Goal: Communication & Community: Answer question/provide support

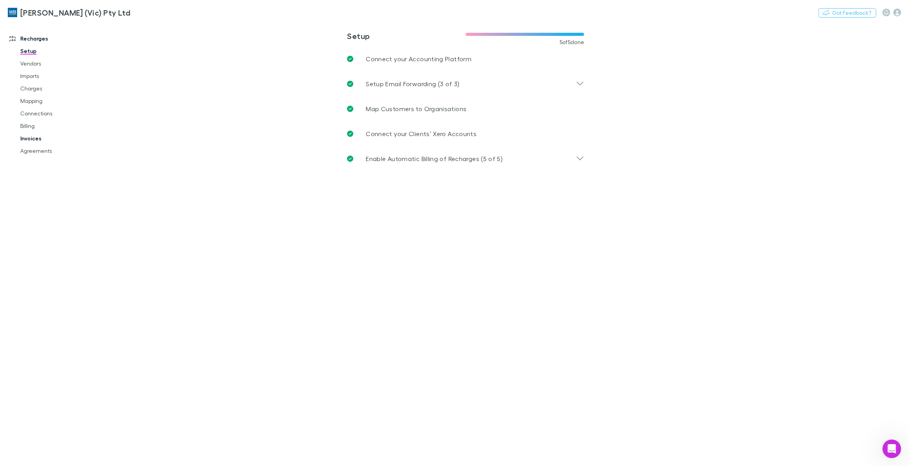
click at [33, 135] on link "Invoices" at bounding box center [60, 138] width 97 height 12
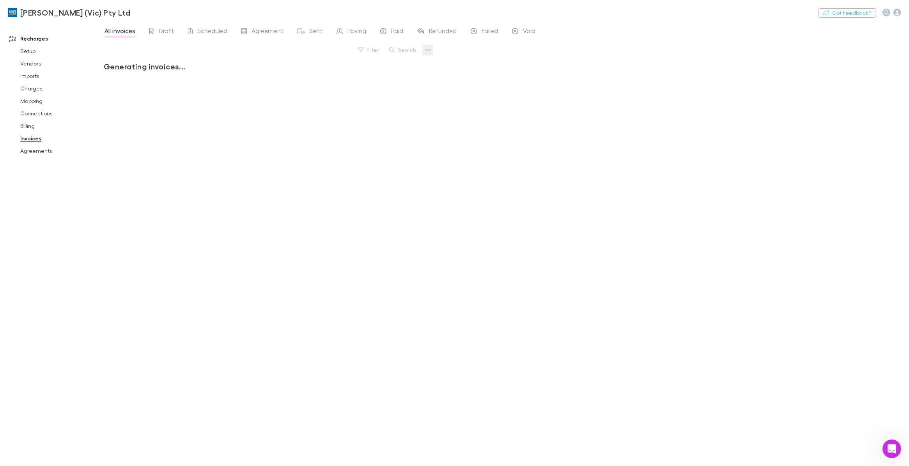
click at [429, 47] on icon "button" at bounding box center [427, 50] width 5 height 6
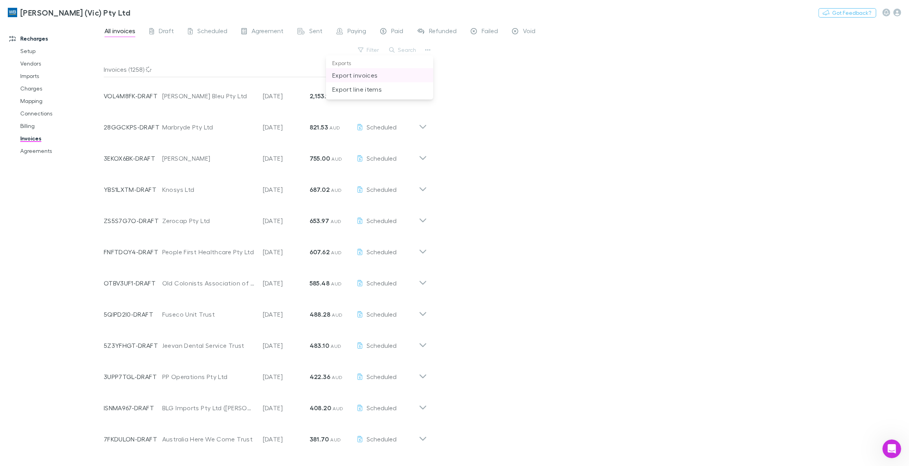
click at [366, 77] on p "Export invoices" at bounding box center [379, 75] width 95 height 9
click at [425, 47] on icon "button" at bounding box center [427, 50] width 5 height 6
click at [368, 44] on div at bounding box center [454, 233] width 909 height 466
click at [371, 48] on button "Filter" at bounding box center [369, 49] width 30 height 9
click at [428, 50] on div at bounding box center [454, 233] width 909 height 466
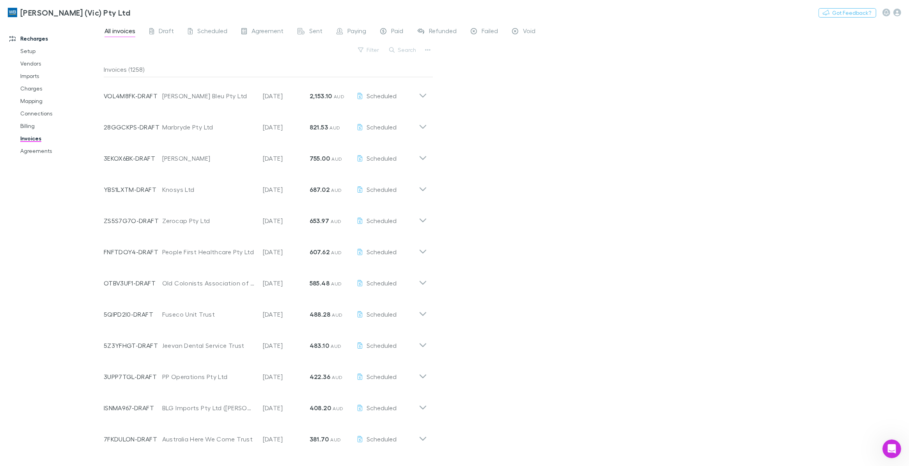
click at [426, 49] on icon "button" at bounding box center [427, 50] width 5 height 6
click at [353, 87] on p "Export line items" at bounding box center [379, 89] width 95 height 9
click at [406, 49] on button "Search" at bounding box center [403, 49] width 36 height 9
click at [427, 47] on icon "button" at bounding box center [427, 50] width 5 height 6
click at [287, 57] on div at bounding box center [454, 233] width 909 height 466
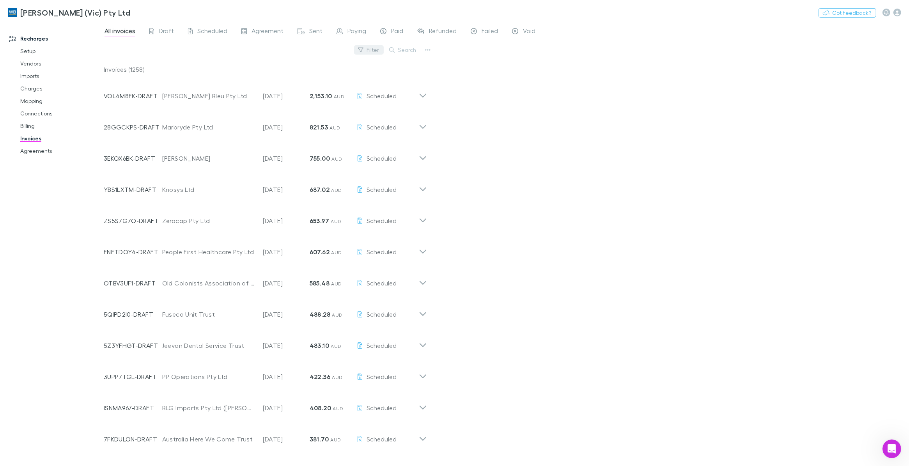
click at [373, 46] on button "Filter" at bounding box center [369, 49] width 30 height 9
click at [272, 164] on li "Refunding" at bounding box center [317, 163] width 136 height 12
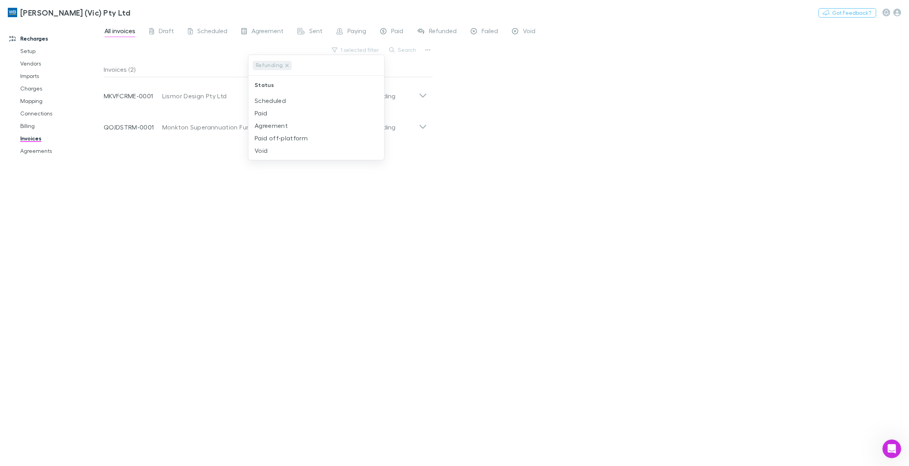
click at [430, 49] on div at bounding box center [454, 233] width 909 height 466
click at [428, 49] on icon "button" at bounding box center [427, 50] width 5 height 6
click at [374, 73] on p "Export invoices" at bounding box center [379, 75] width 95 height 9
click at [372, 49] on button "1 selected filter" at bounding box center [356, 49] width 56 height 9
click at [285, 66] on icon at bounding box center [287, 65] width 6 height 6
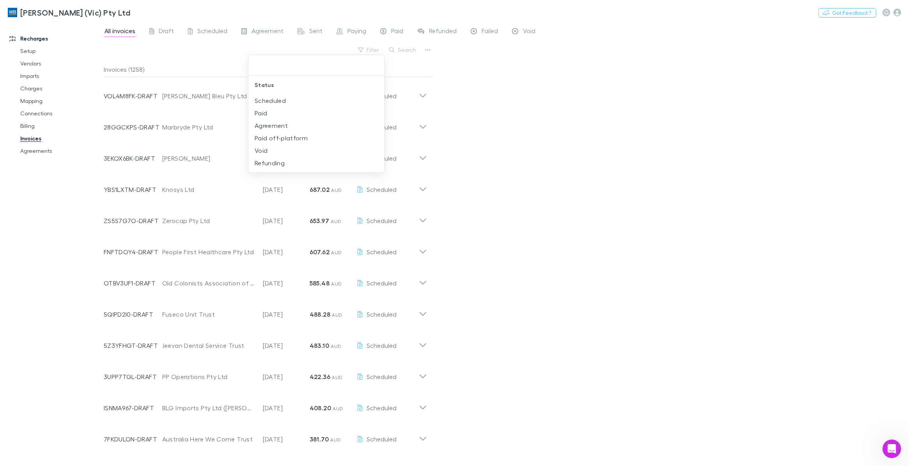
click at [425, 51] on div at bounding box center [454, 233] width 909 height 466
click at [401, 50] on button "Search" at bounding box center [403, 49] width 36 height 9
click at [426, 51] on icon "button" at bounding box center [427, 50] width 5 height 2
drag, startPoint x: 385, startPoint y: 48, endPoint x: 396, endPoint y: 48, distance: 10.9
click at [393, 48] on div at bounding box center [454, 233] width 909 height 466
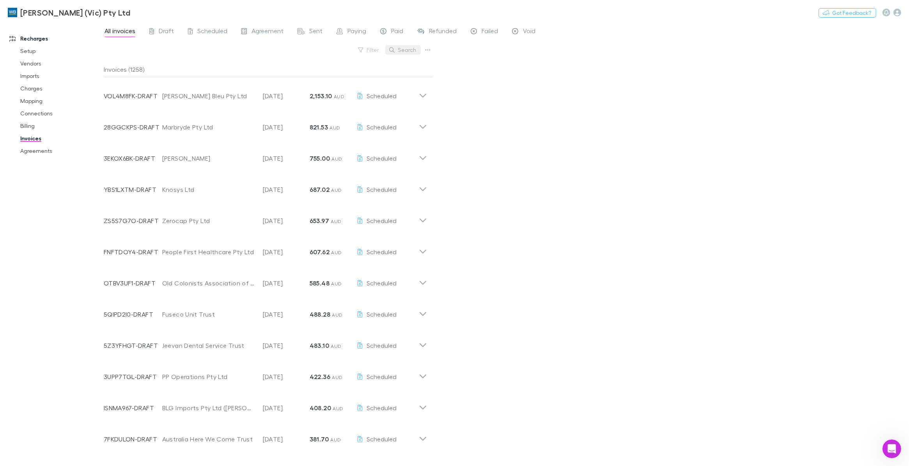
click at [399, 48] on button "Search" at bounding box center [403, 49] width 36 height 9
click at [377, 47] on button "Filter" at bounding box center [369, 49] width 30 height 9
click at [260, 165] on li "Refunding" at bounding box center [317, 163] width 136 height 12
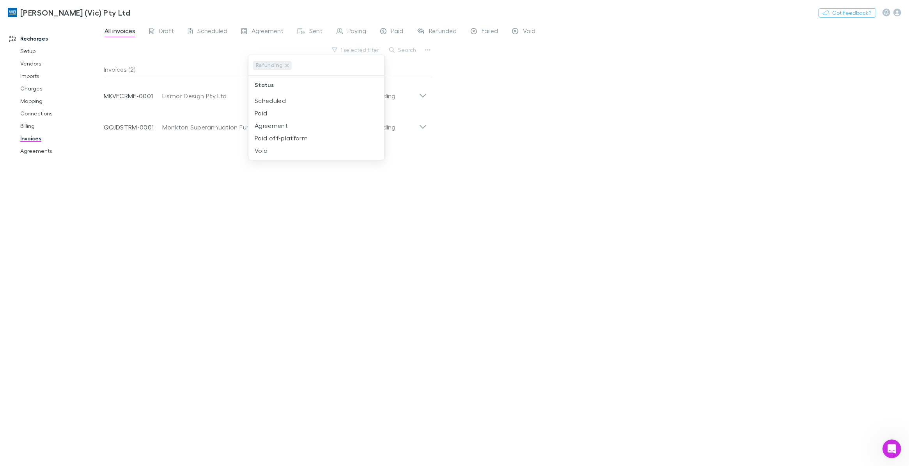
drag, startPoint x: 155, startPoint y: 96, endPoint x: 104, endPoint y: 95, distance: 51.5
click at [104, 95] on div at bounding box center [454, 233] width 909 height 466
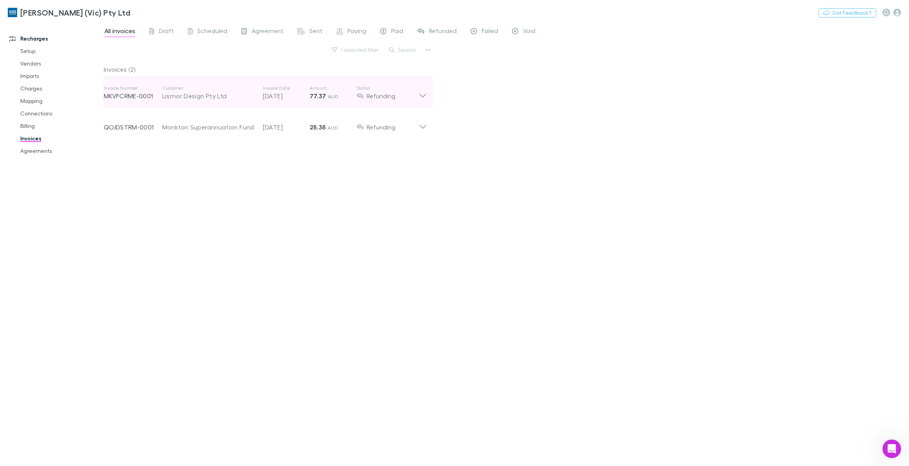
click at [181, 100] on div "Lismor Design Pty Ltd" at bounding box center [208, 95] width 93 height 9
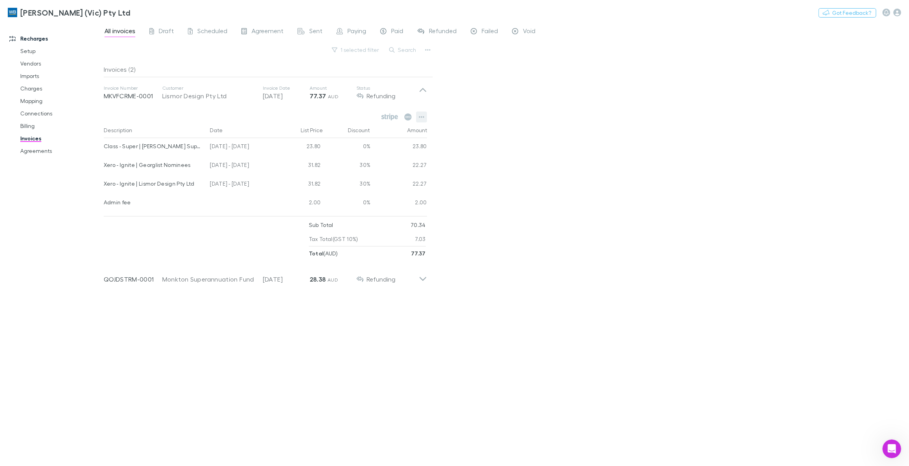
click at [421, 116] on icon "button" at bounding box center [421, 117] width 5 height 6
click at [352, 176] on p "View agreement" at bounding box center [373, 176] width 95 height 9
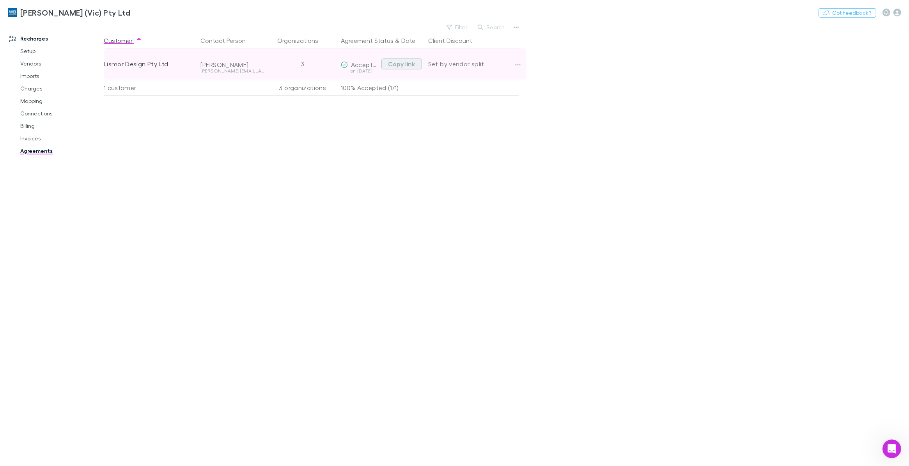
drag, startPoint x: 399, startPoint y: 64, endPoint x: 107, endPoint y: 117, distance: 296.2
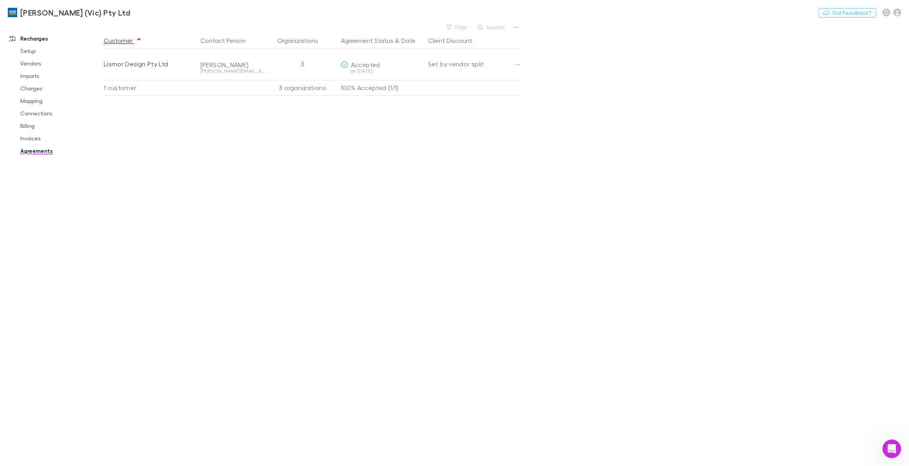
click at [0, 0] on button "Copy link" at bounding box center [0, 0] width 0 height 0
click at [32, 136] on link "Invoices" at bounding box center [61, 138] width 98 height 12
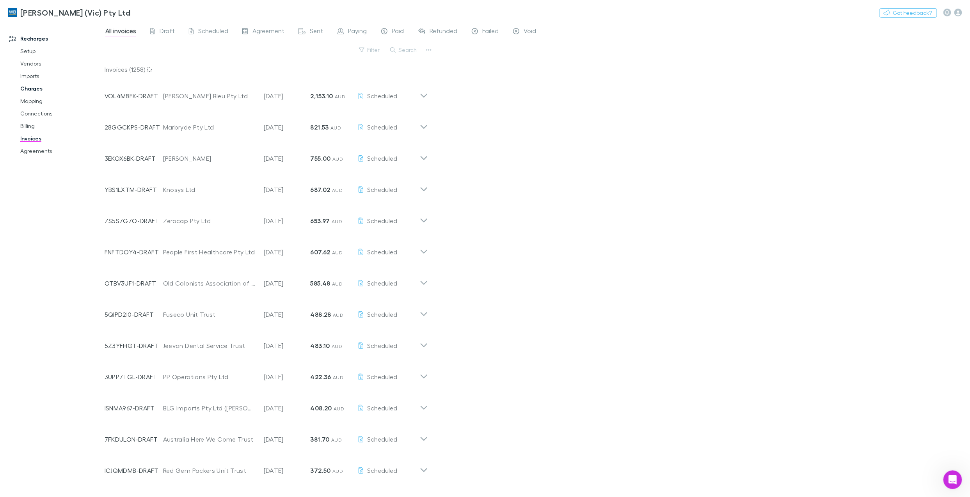
click at [27, 87] on link "Charges" at bounding box center [61, 88] width 98 height 12
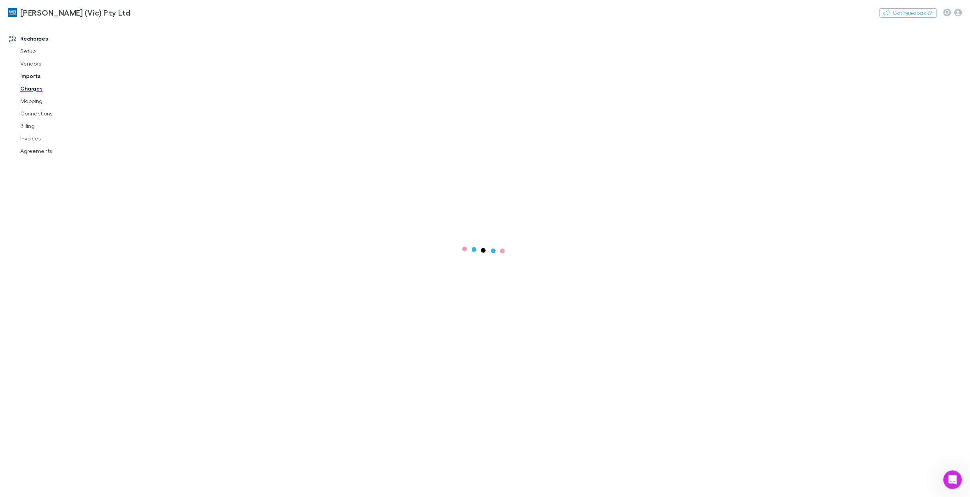
click at [28, 73] on link "Imports" at bounding box center [61, 76] width 98 height 12
click at [31, 86] on link "Charges" at bounding box center [61, 88] width 98 height 12
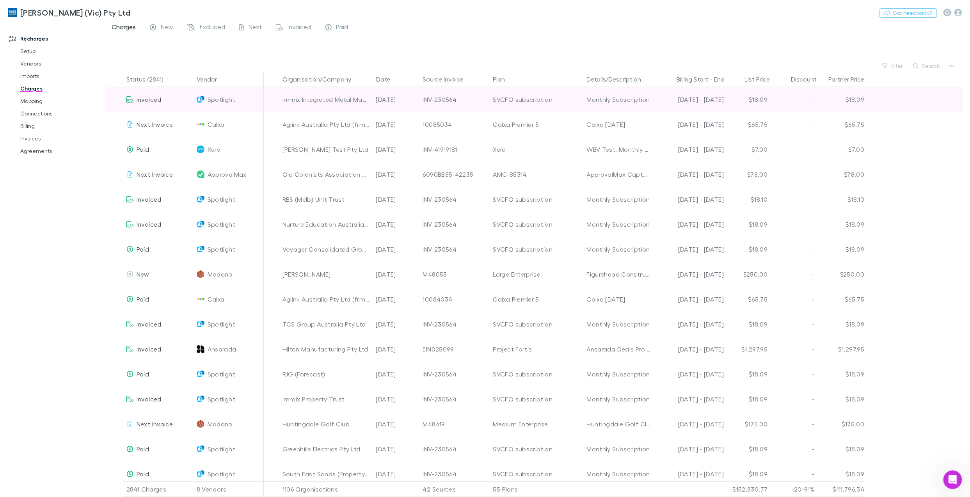
click at [129, 102] on icon at bounding box center [129, 99] width 7 height 6
click at [130, 97] on icon at bounding box center [129, 99] width 7 height 6
click at [154, 98] on span "Invoiced" at bounding box center [149, 99] width 25 height 7
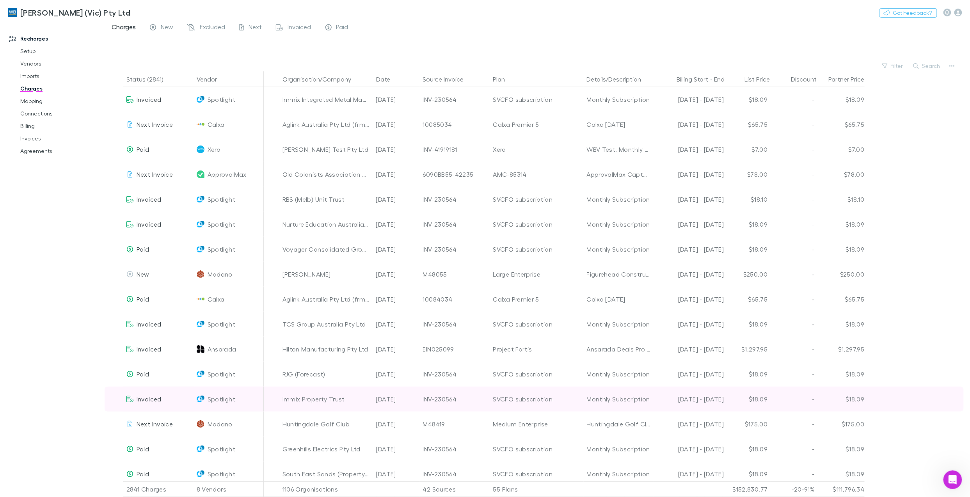
click at [154, 397] on span "Invoiced" at bounding box center [149, 398] width 25 height 7
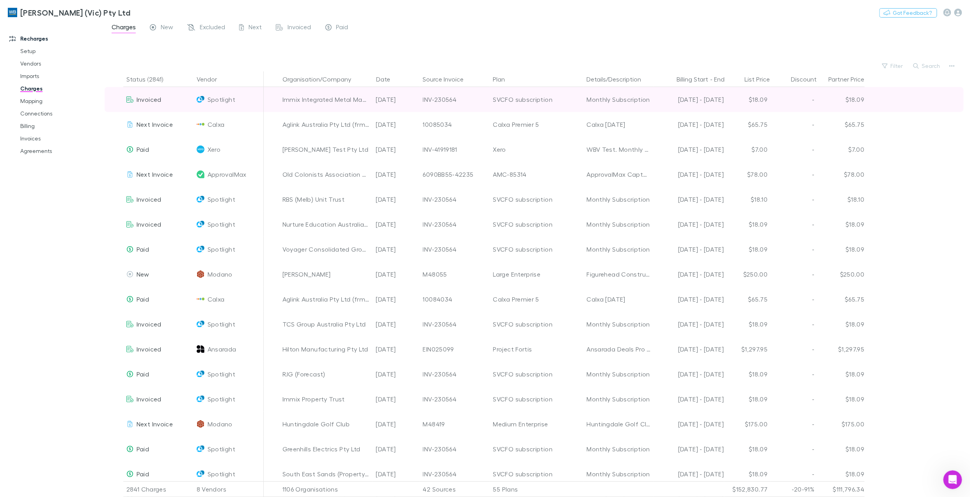
click at [146, 100] on span "Invoiced" at bounding box center [149, 99] width 25 height 7
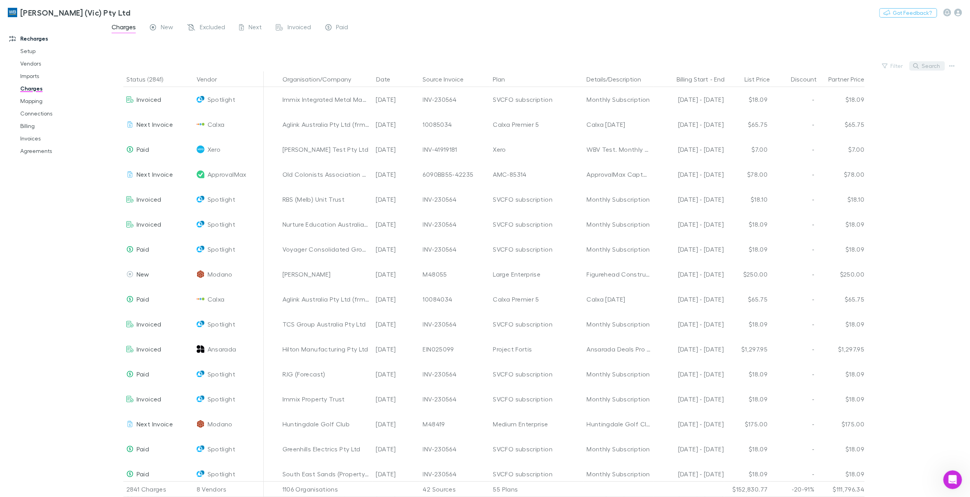
click at [909, 67] on button "Search" at bounding box center [927, 65] width 36 height 9
type input "******"
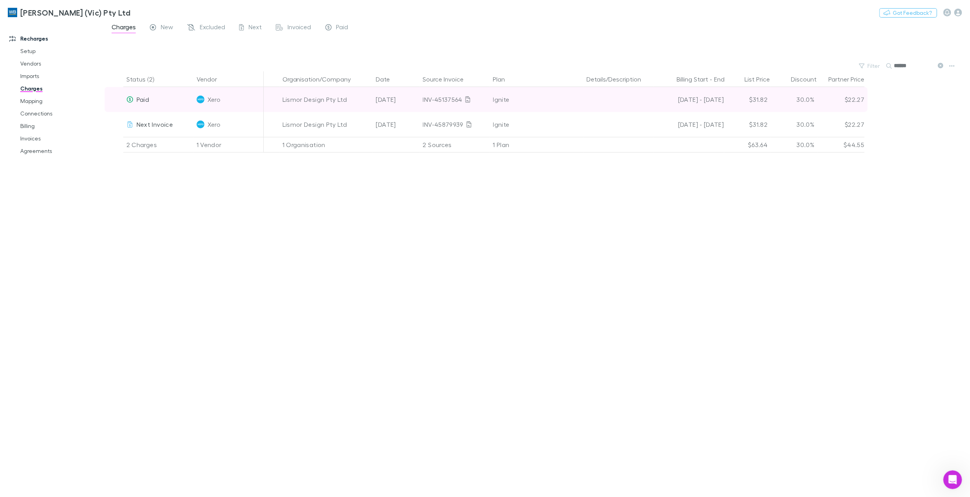
click at [135, 98] on div "Paid" at bounding box center [137, 99] width 23 height 25
click at [144, 98] on span "Paid" at bounding box center [143, 99] width 12 height 7
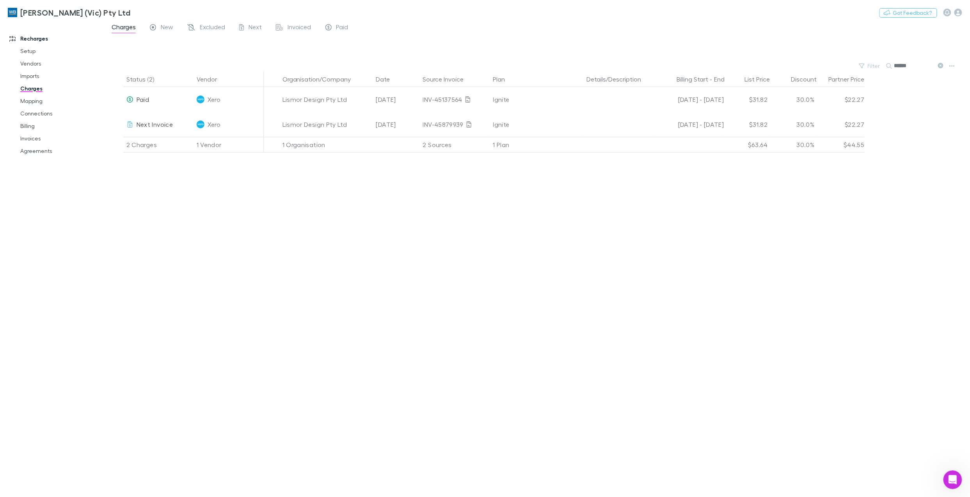
click at [289, 375] on div "Status (2) Vendor Organisation/Company Date Source Invoice Plan Details/Descrip…" at bounding box center [537, 284] width 865 height 426
click at [286, 313] on div "Status (2) Vendor Organisation/Company Date Source Invoice Plan Details/Descrip…" at bounding box center [537, 284] width 865 height 426
click at [909, 63] on icon "button" at bounding box center [951, 66] width 5 height 6
click at [903, 125] on p "Export charges" at bounding box center [904, 125] width 95 height 9
click at [29, 142] on link "Invoices" at bounding box center [61, 138] width 98 height 12
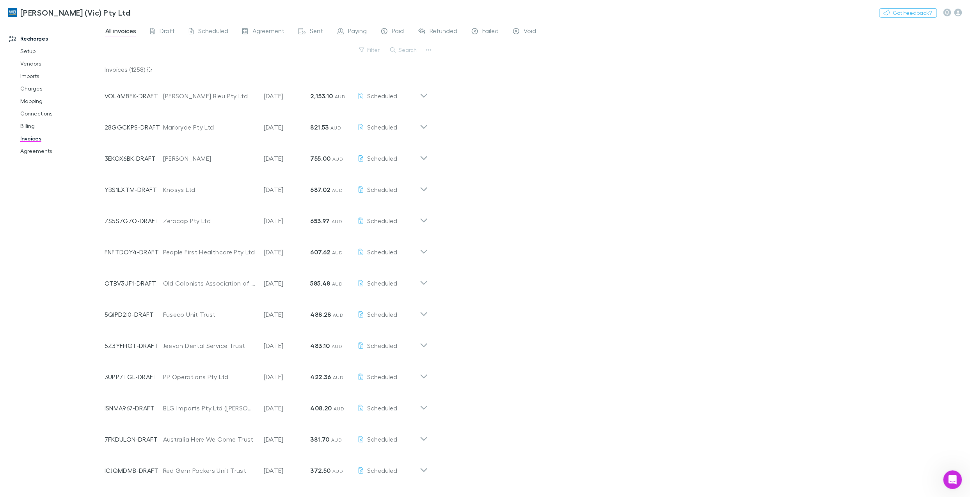
click at [33, 138] on link "Invoices" at bounding box center [61, 138] width 98 height 12
click at [426, 50] on div at bounding box center [485, 248] width 970 height 497
click at [425, 49] on button "button" at bounding box center [428, 49] width 11 height 11
click at [369, 86] on p "Export line items" at bounding box center [380, 89] width 95 height 9
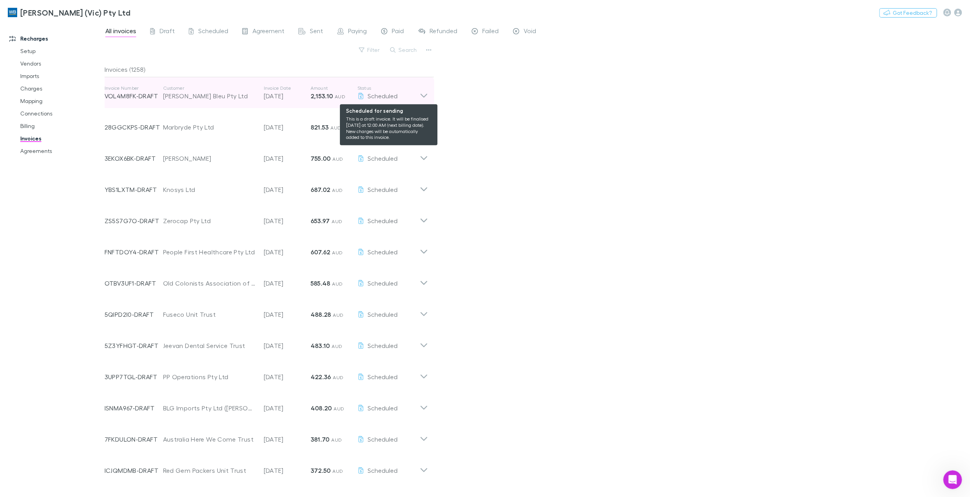
click at [420, 93] on icon at bounding box center [424, 93] width 8 height 16
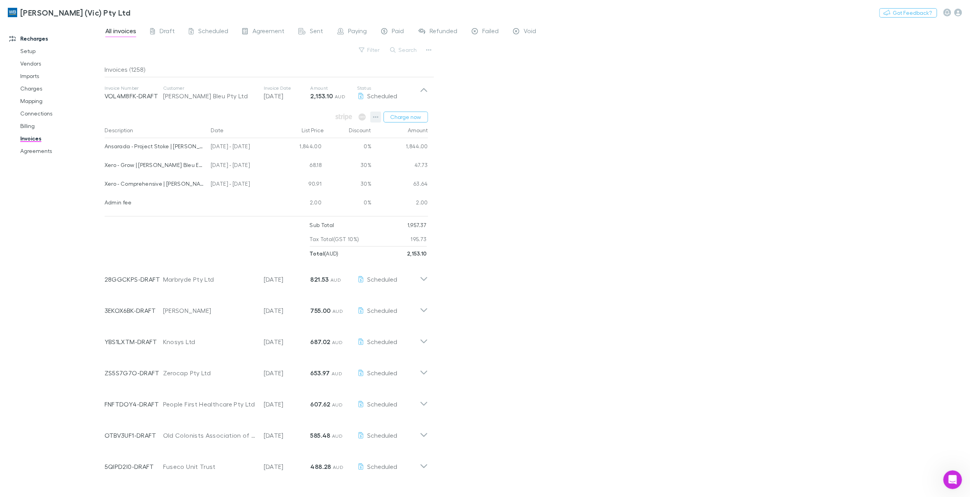
click at [373, 117] on icon "button" at bounding box center [375, 117] width 5 height 6
click at [409, 49] on div at bounding box center [485, 248] width 970 height 497
click at [409, 50] on button "Search" at bounding box center [404, 49] width 36 height 9
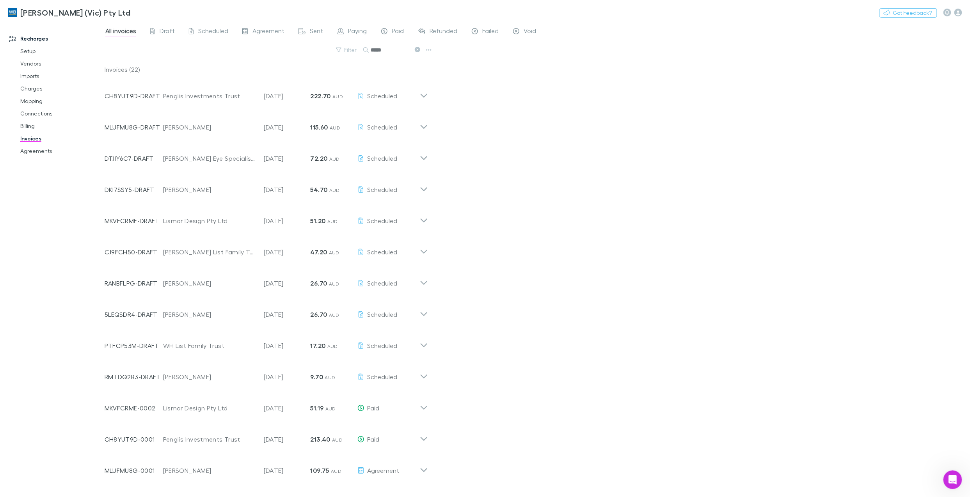
type input "******"
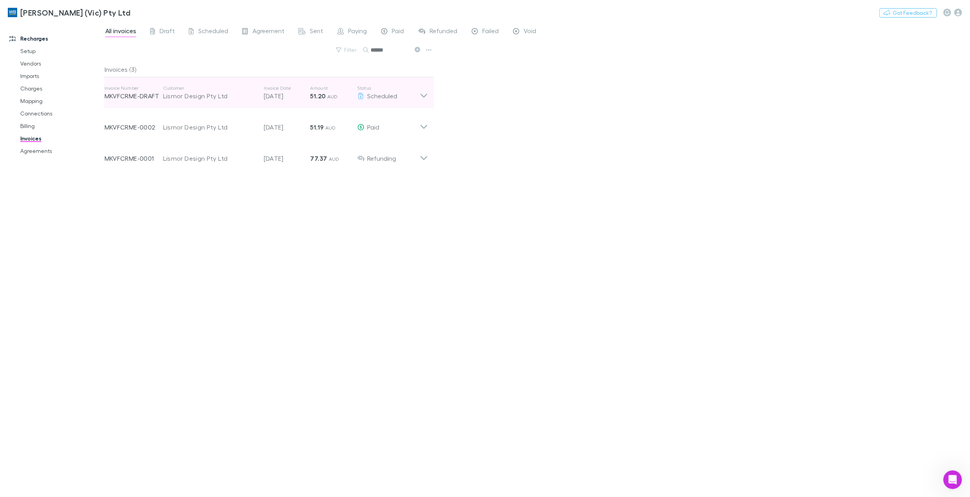
click at [423, 96] on icon at bounding box center [424, 96] width 7 height 4
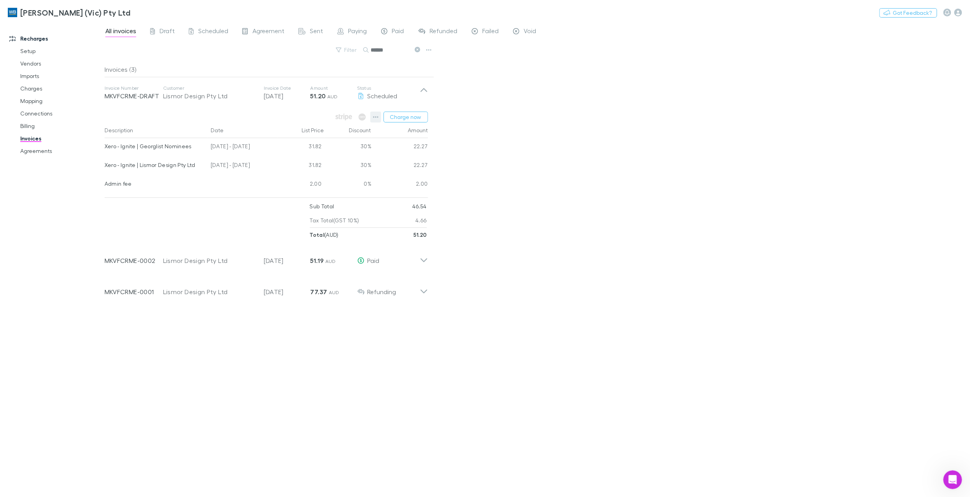
click at [373, 116] on icon "button" at bounding box center [375, 117] width 5 height 6
click at [263, 32] on div at bounding box center [485, 248] width 970 height 497
click at [263, 28] on span "Agreement" at bounding box center [268, 32] width 32 height 10
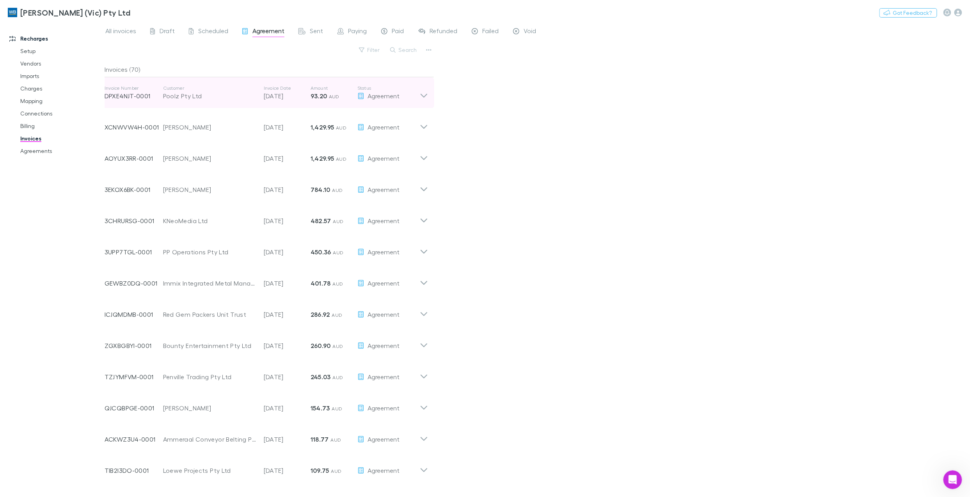
click at [423, 97] on icon at bounding box center [424, 96] width 7 height 4
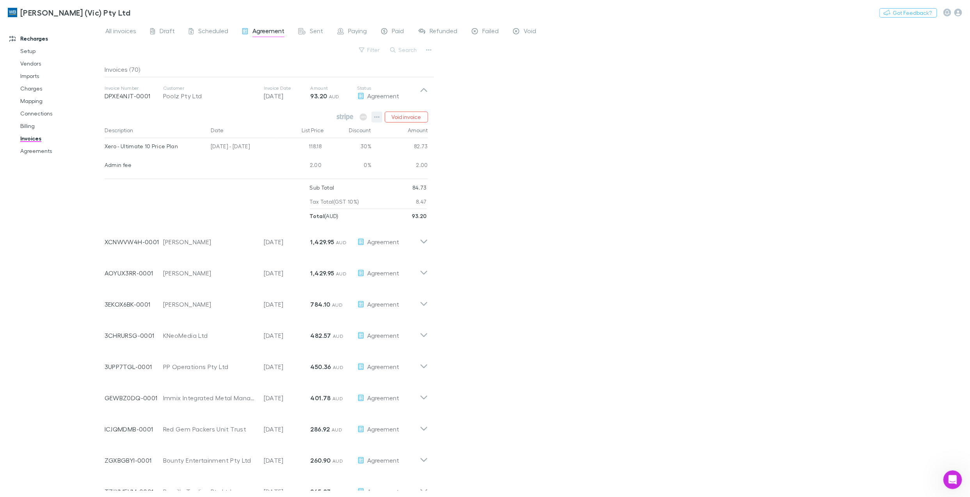
click at [377, 116] on icon "button" at bounding box center [376, 117] width 5 height 6
click at [536, 33] on div at bounding box center [485, 248] width 970 height 497
click at [528, 28] on span "Void" at bounding box center [530, 32] width 12 height 10
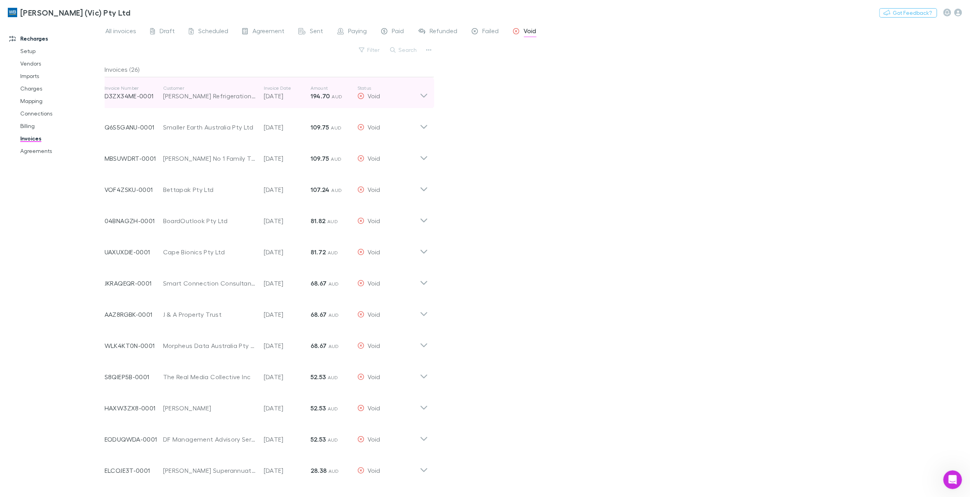
click at [425, 96] on icon at bounding box center [424, 96] width 7 height 4
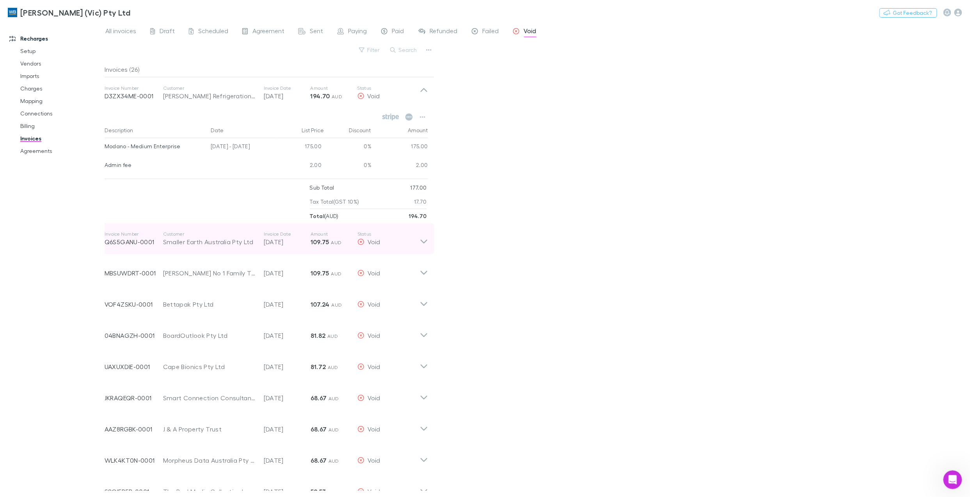
click at [421, 241] on icon at bounding box center [424, 242] width 7 height 4
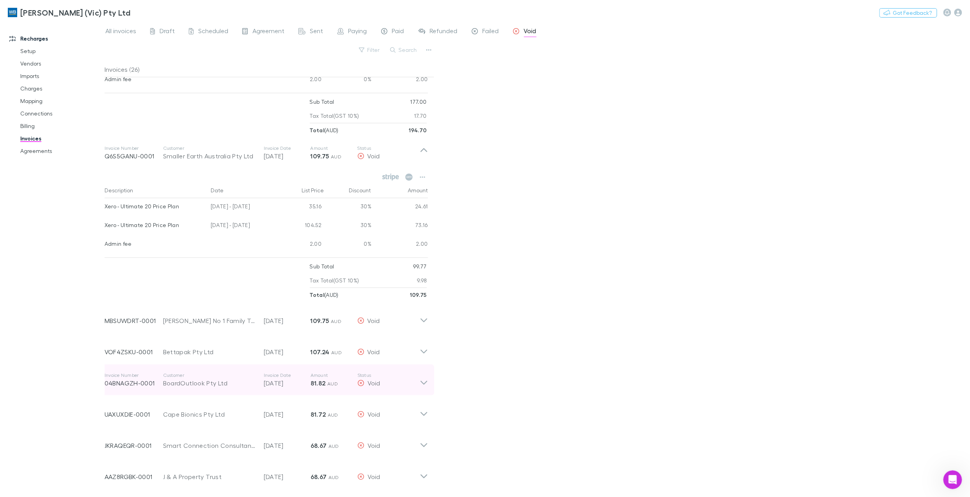
scroll to position [104, 0]
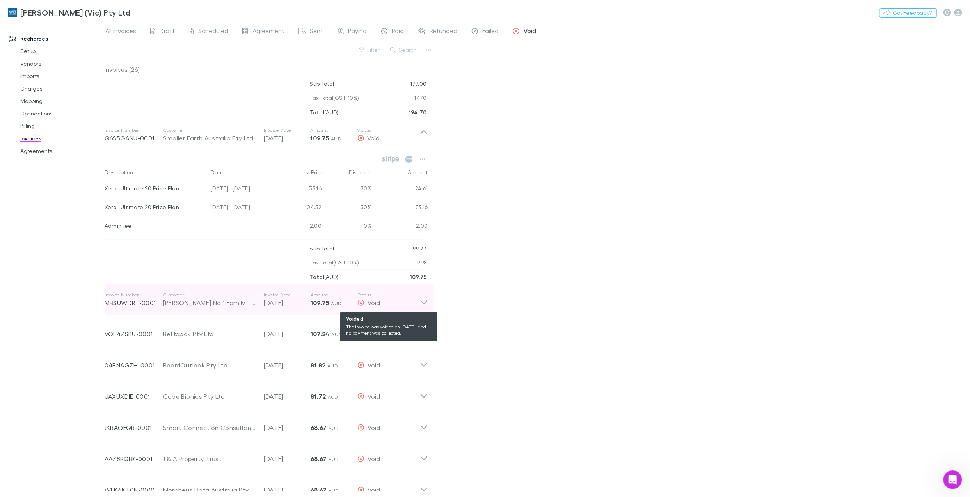
click at [419, 304] on div "Void" at bounding box center [388, 302] width 62 height 9
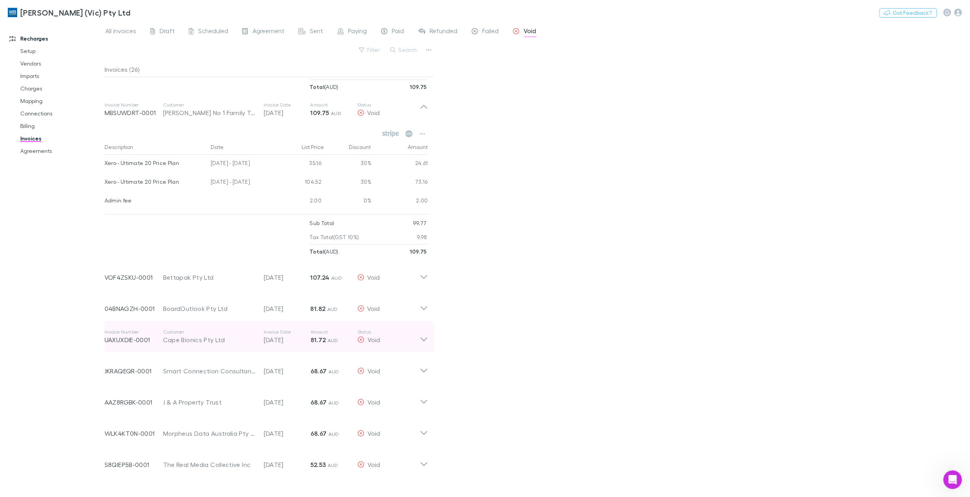
scroll to position [312, 0]
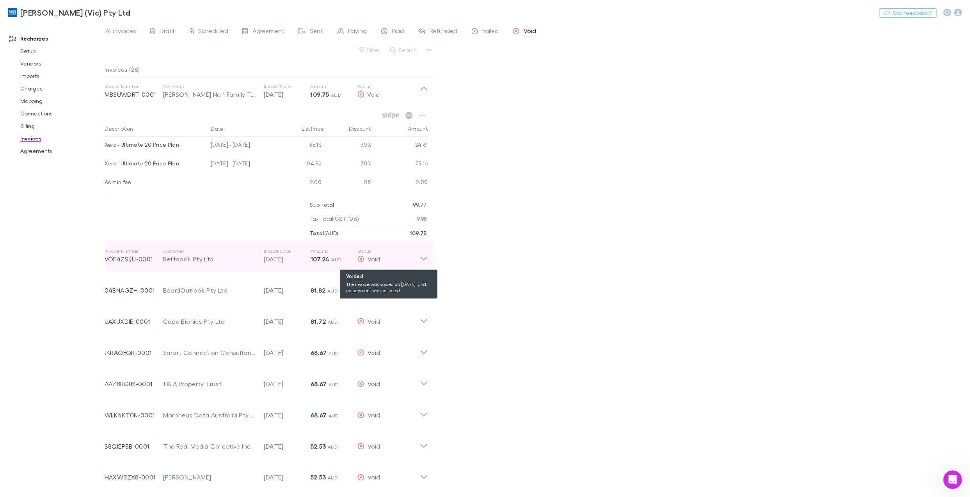
click at [417, 262] on div "Void" at bounding box center [388, 258] width 62 height 9
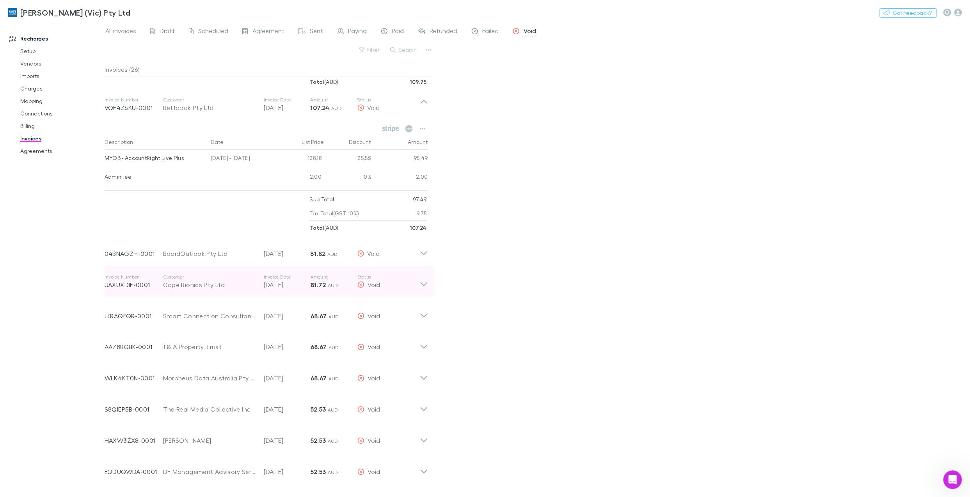
scroll to position [468, 0]
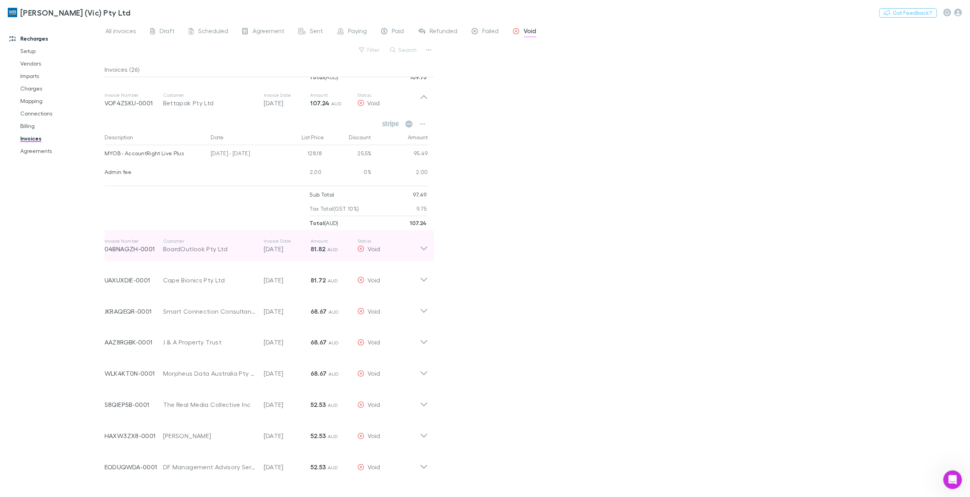
click at [420, 247] on icon at bounding box center [424, 246] width 8 height 16
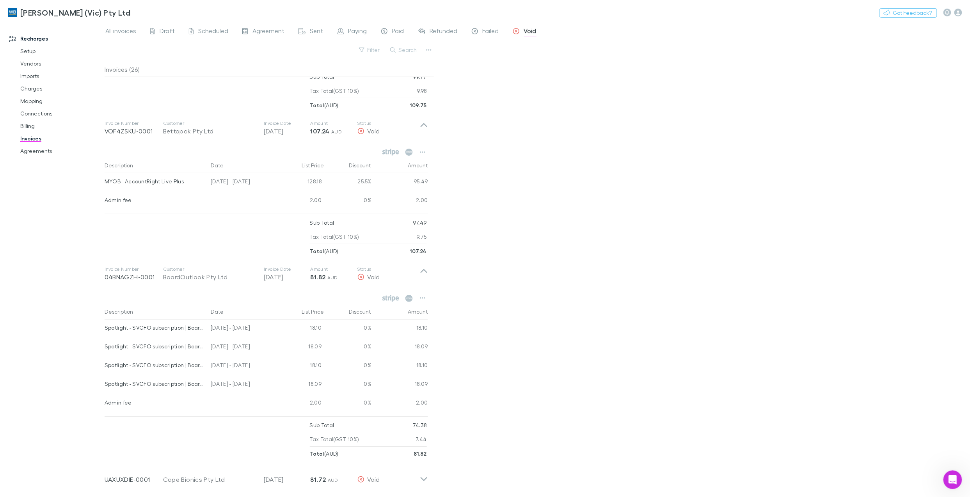
scroll to position [364, 0]
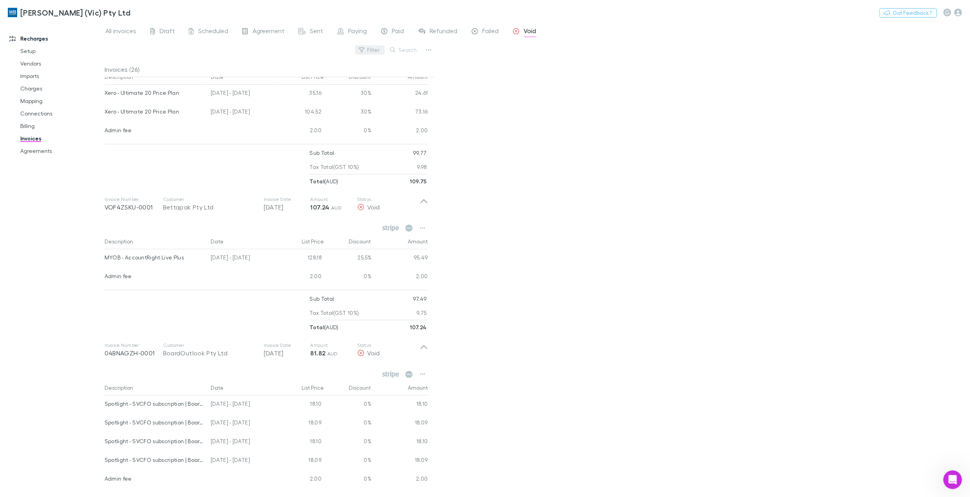
click at [376, 53] on button "Filter" at bounding box center [370, 49] width 30 height 9
click at [306, 153] on li "Void" at bounding box center [316, 151] width 135 height 12
click at [506, 133] on div at bounding box center [485, 248] width 970 height 497
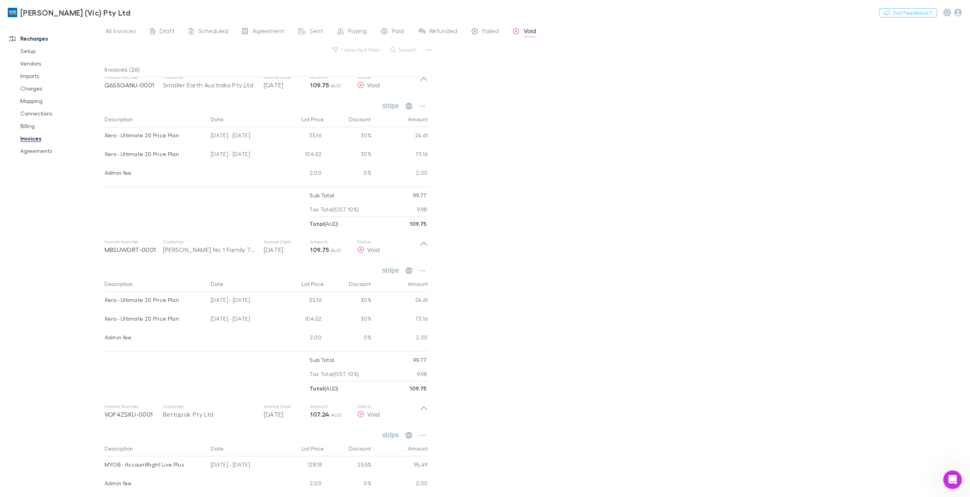
scroll to position [156, 0]
click at [425, 81] on icon at bounding box center [424, 80] width 7 height 4
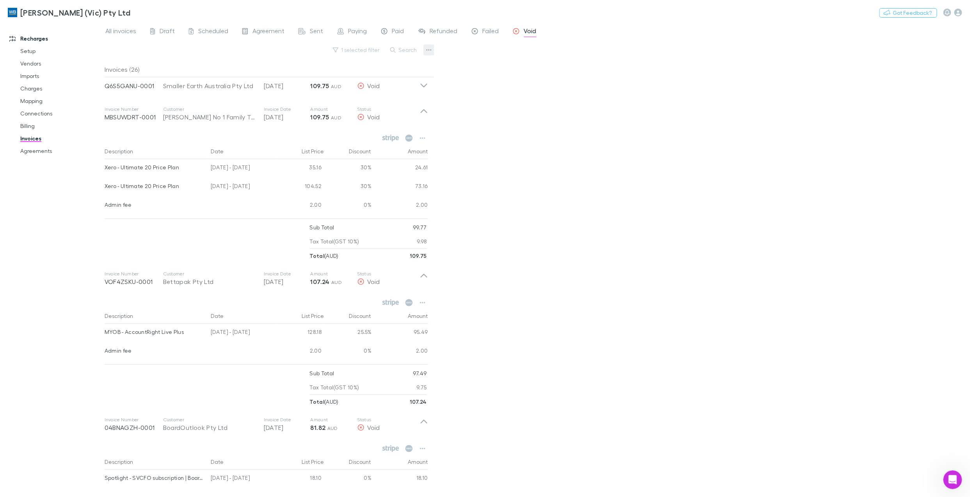
click at [424, 52] on button "button" at bounding box center [428, 49] width 11 height 11
click at [531, 163] on div at bounding box center [485, 248] width 970 height 497
click at [422, 114] on icon at bounding box center [424, 114] width 8 height 16
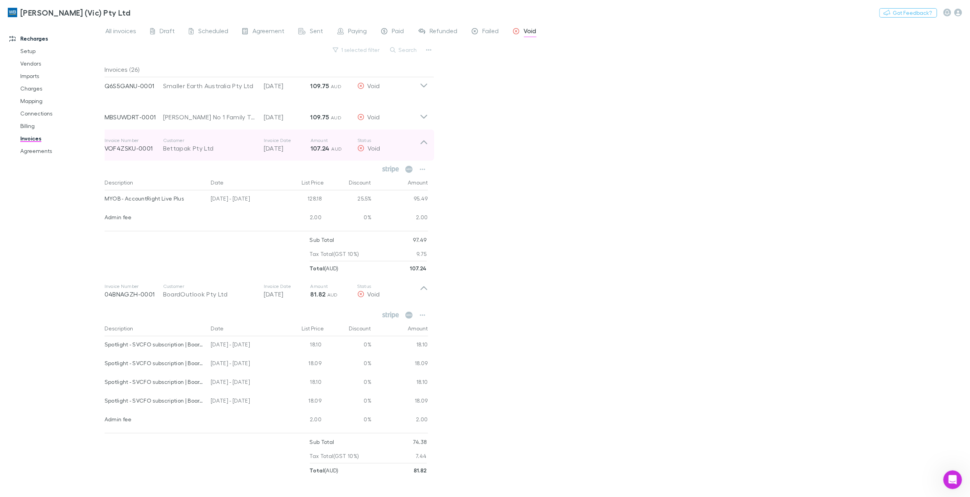
click at [424, 141] on icon at bounding box center [424, 145] width 8 height 16
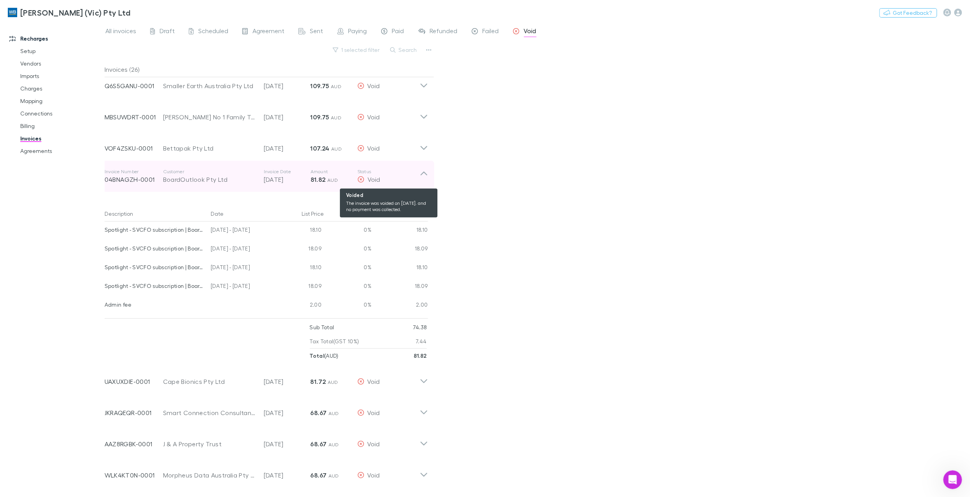
click at [421, 179] on icon at bounding box center [424, 177] width 8 height 16
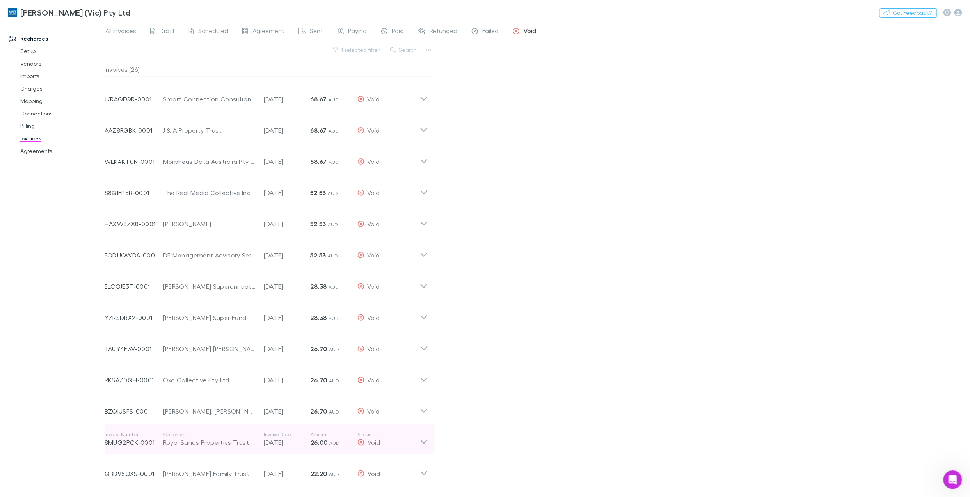
scroll to position [201, 0]
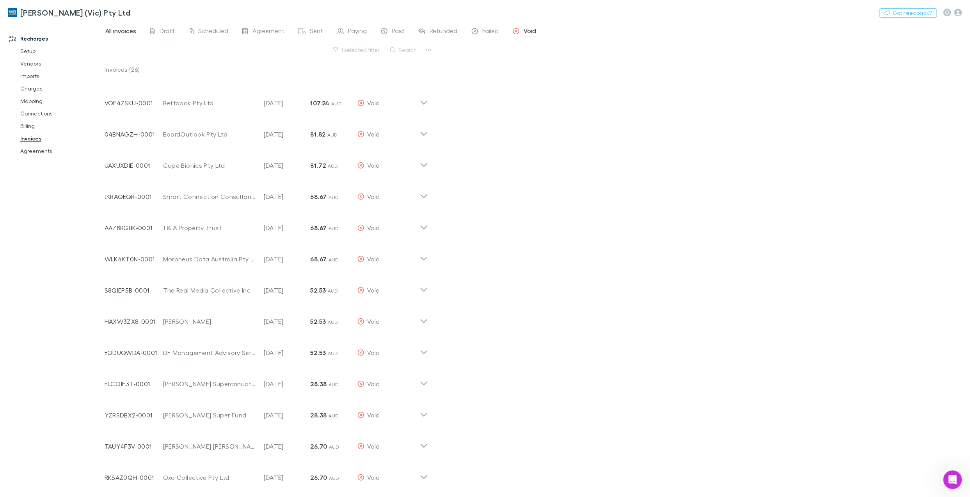
click at [116, 30] on span "All invoices" at bounding box center [120, 32] width 31 height 10
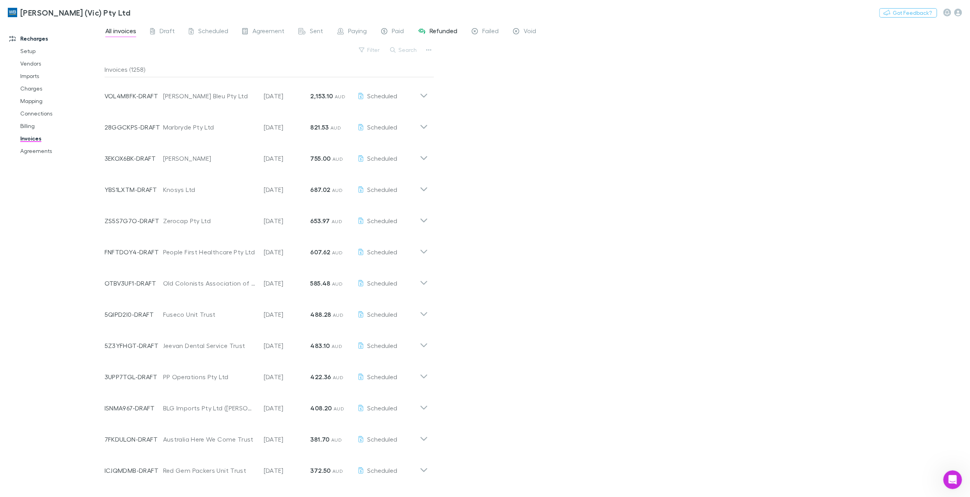
click at [445, 28] on span "Refunded" at bounding box center [444, 32] width 28 height 10
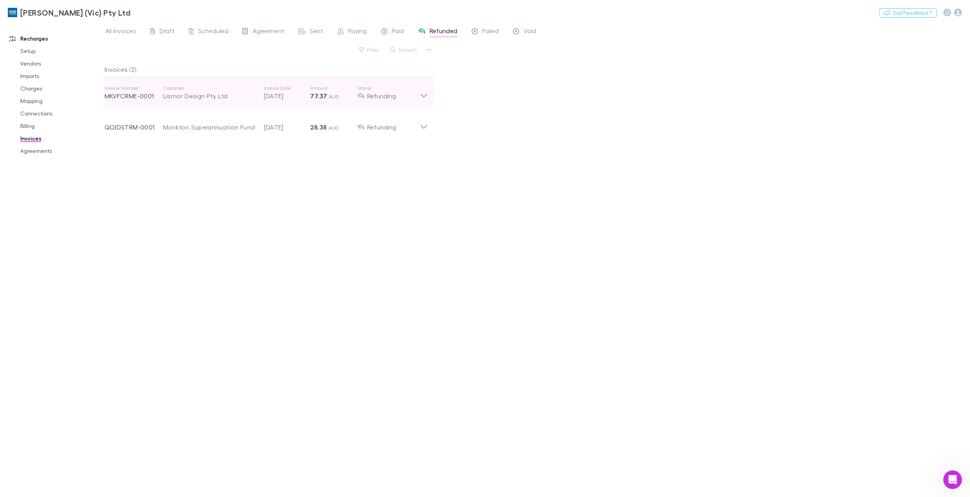
click at [422, 95] on icon at bounding box center [424, 96] width 7 height 4
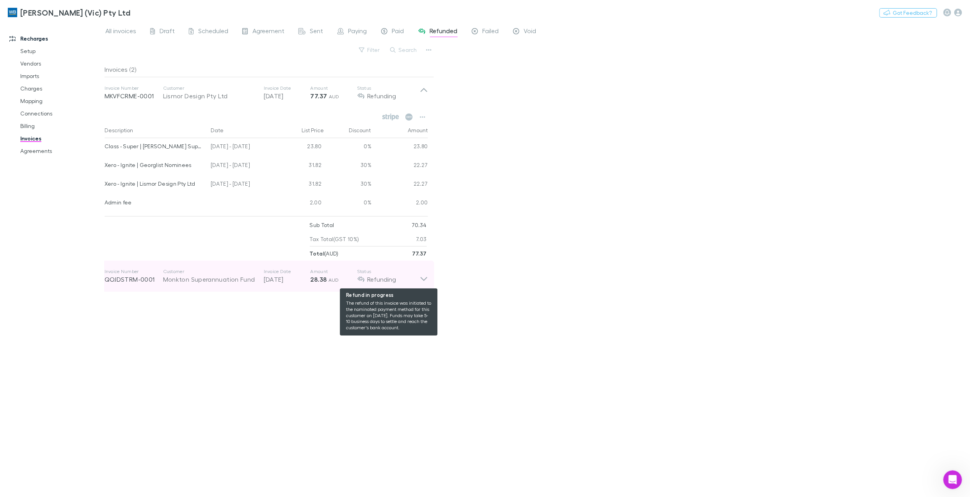
click at [419, 277] on div "Invoice Number QOJDSTRM-0001 Customer Monkton Superannuation Fund Invoice Date …" at bounding box center [266, 276] width 336 height 31
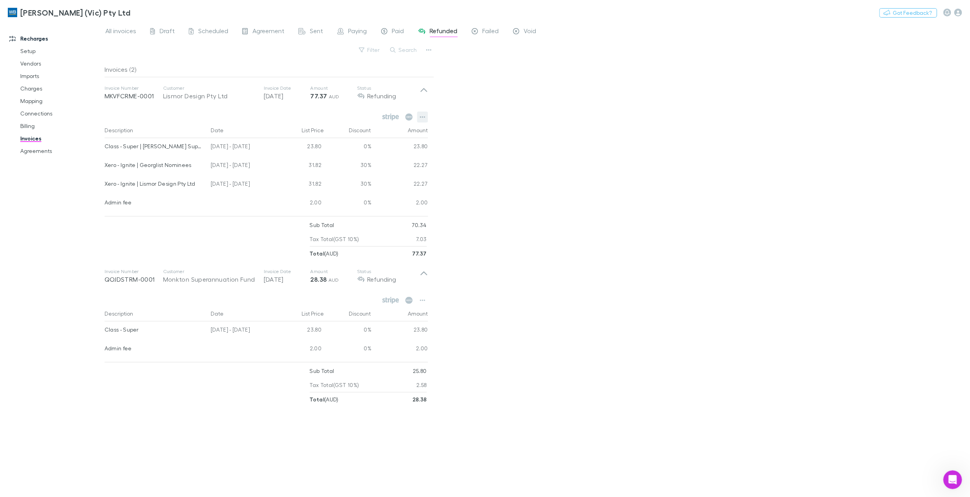
click at [422, 118] on icon "button" at bounding box center [422, 117] width 5 height 6
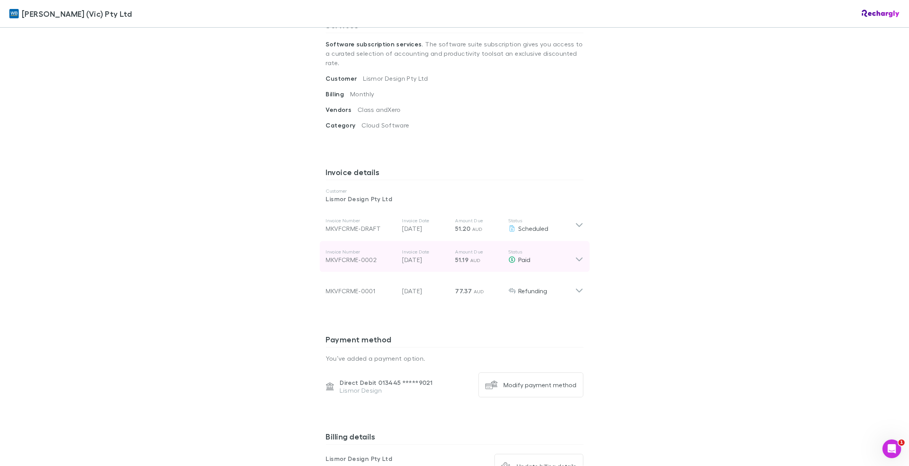
scroll to position [244, 0]
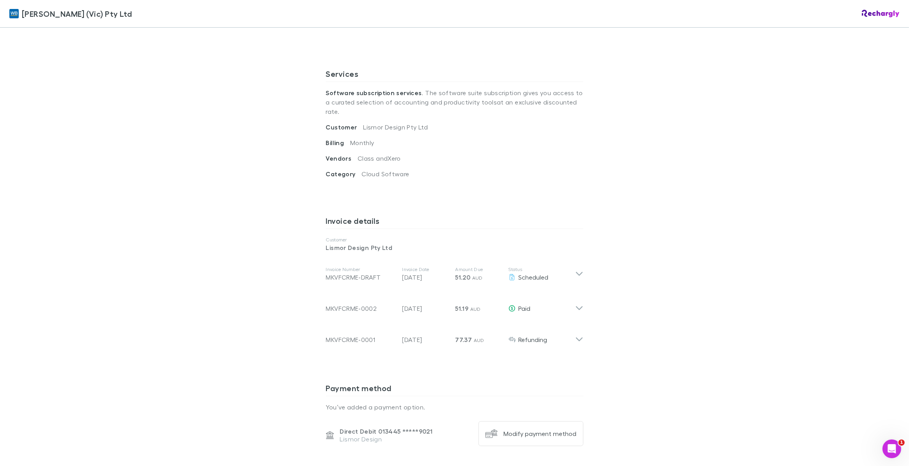
click at [732, 312] on div "[PERSON_NAME] (Vic) Pty Ltd [PERSON_NAME] (Vic) Pty Ltd Software subscriptions …" at bounding box center [454, 233] width 909 height 466
click at [891, 447] on icon "Open Intercom Messenger" at bounding box center [891, 448] width 13 height 13
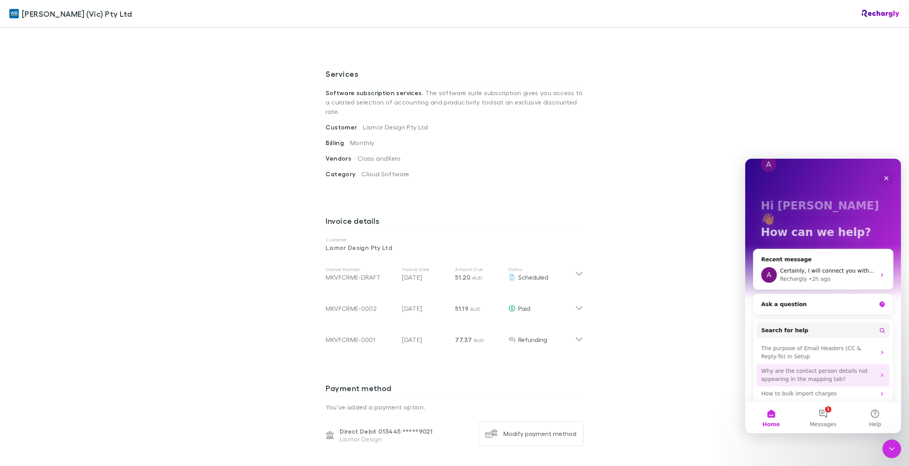
scroll to position [23, 0]
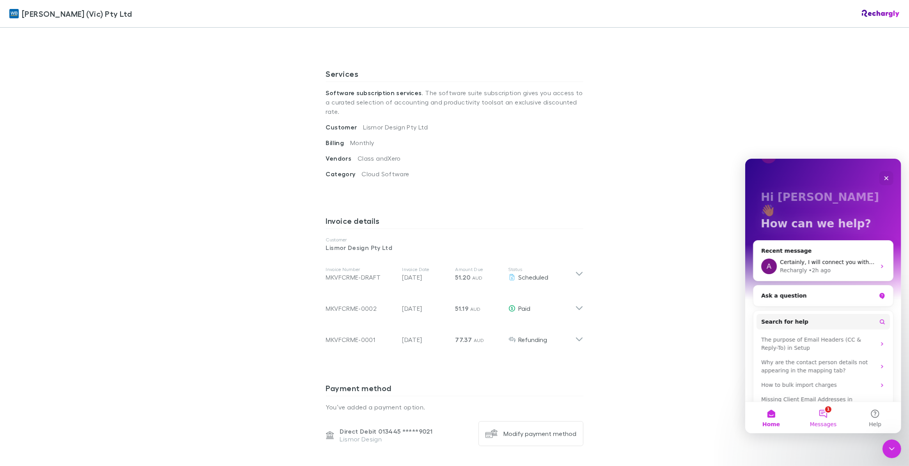
click at [821, 414] on button "1 Messages" at bounding box center [823, 417] width 52 height 31
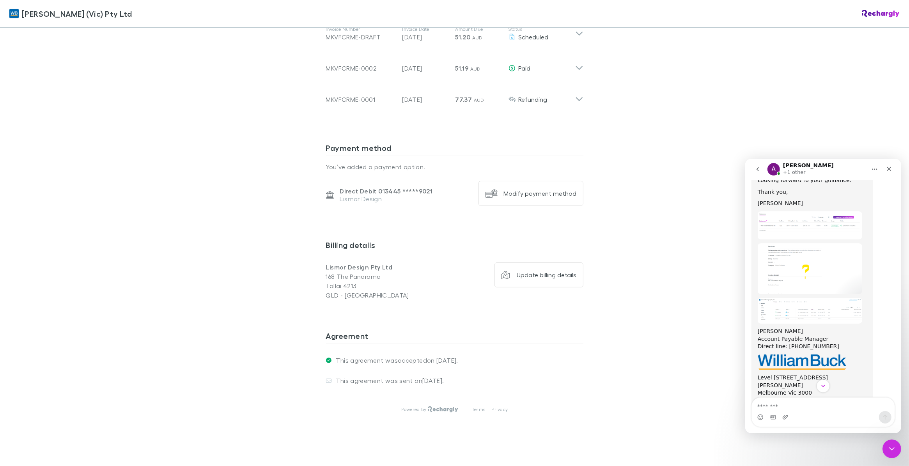
scroll to position [3183, 0]
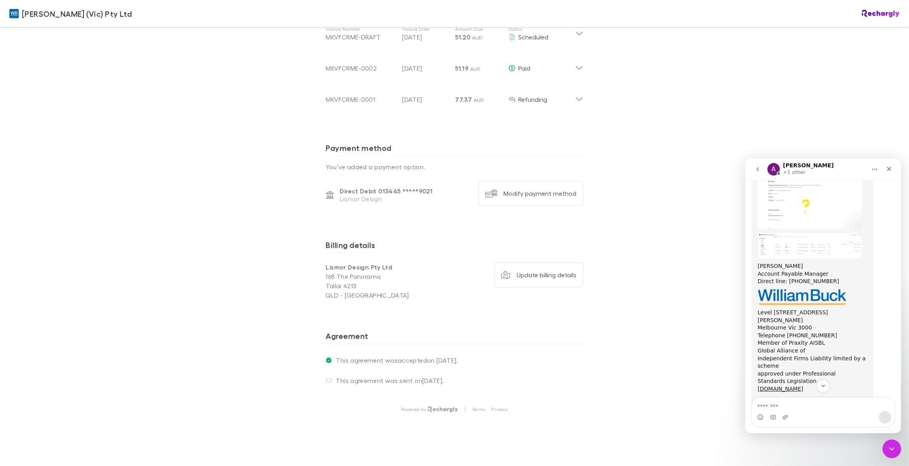
click at [760, 167] on button "go back" at bounding box center [757, 169] width 15 height 15
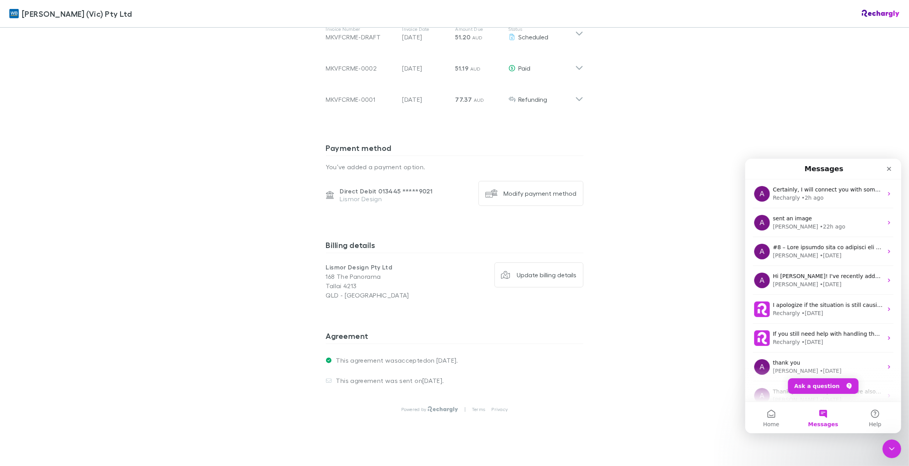
scroll to position [0, 0]
click at [806, 213] on div "A sent an image [PERSON_NAME] • 22h ago" at bounding box center [823, 222] width 156 height 29
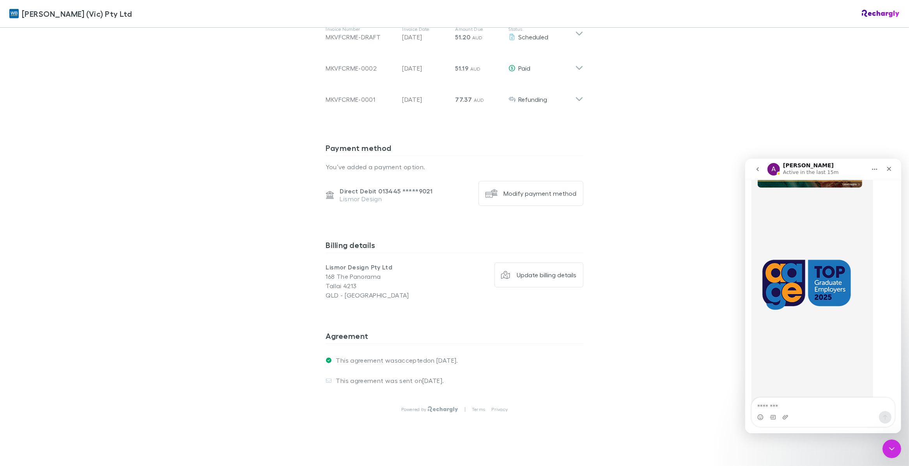
scroll to position [7605, 0]
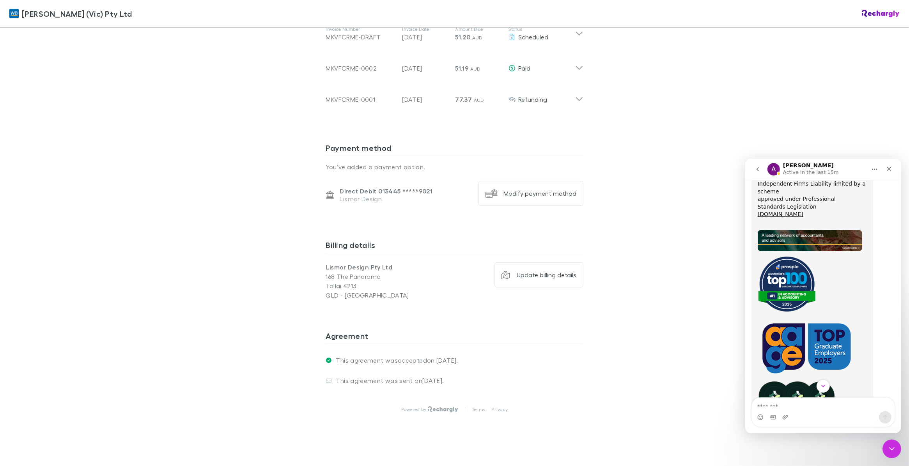
click at [759, 169] on icon "go back" at bounding box center [758, 169] width 6 height 6
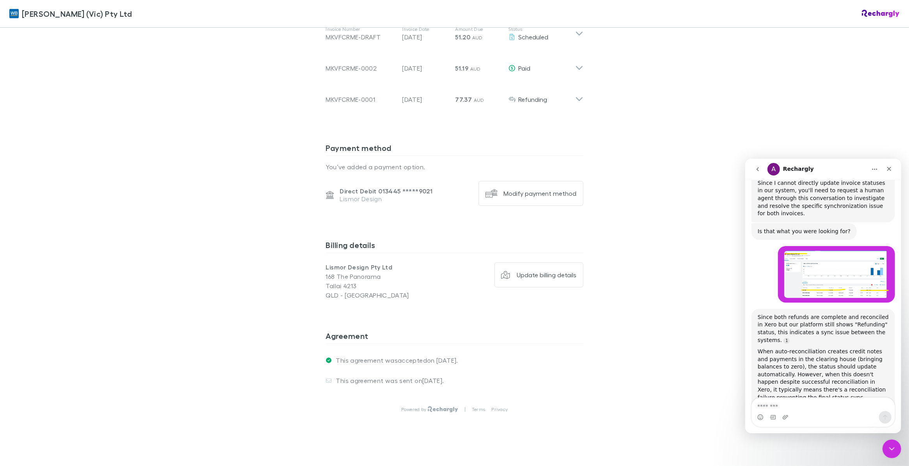
scroll to position [2173, 0]
click at [811, 408] on textarea "Message…" at bounding box center [823, 404] width 143 height 13
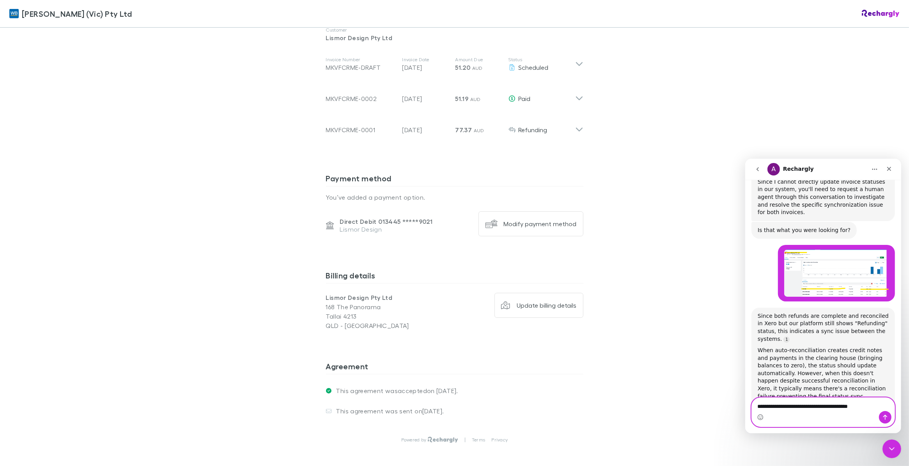
scroll to position [387, 0]
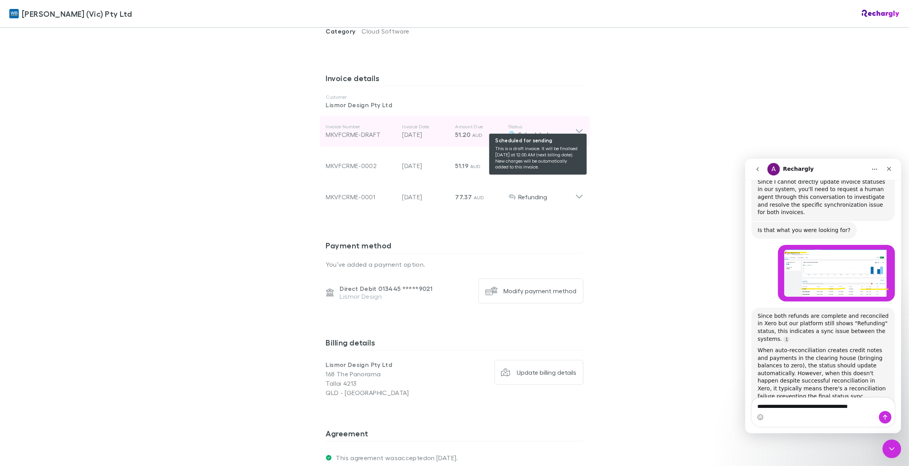
click at [571, 130] on div "Scheduled" at bounding box center [542, 134] width 67 height 9
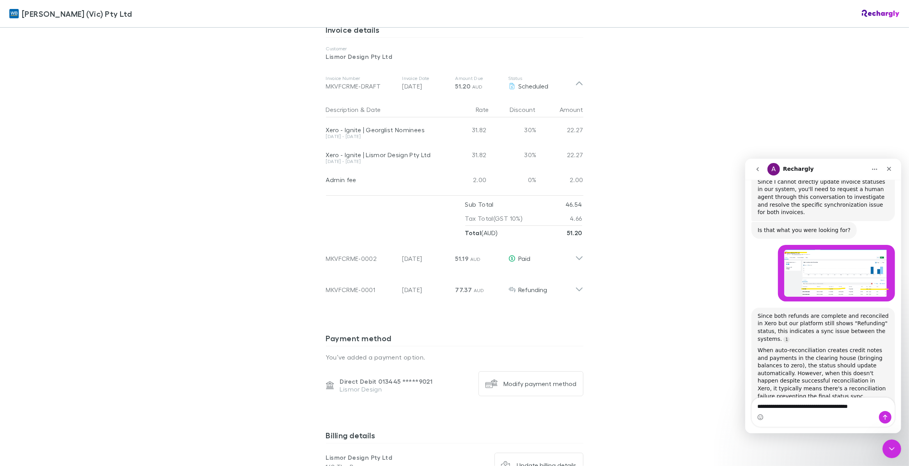
scroll to position [435, 0]
click at [576, 256] on icon at bounding box center [579, 258] width 7 height 4
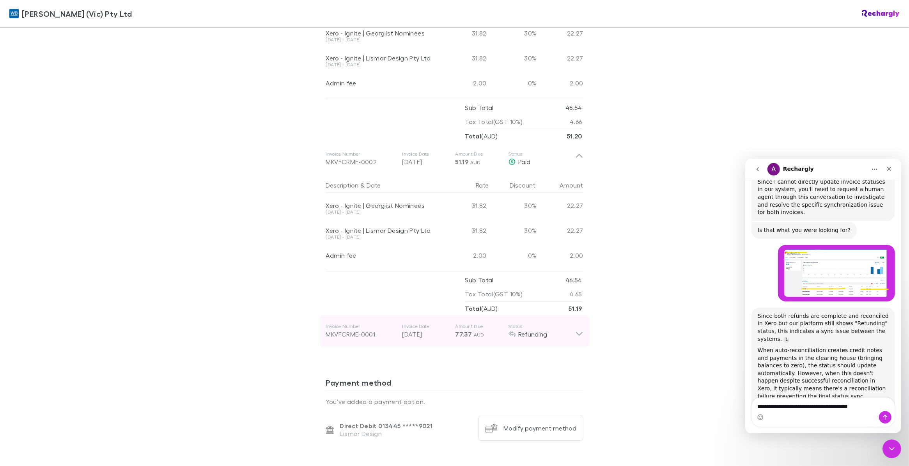
scroll to position [533, 0]
click at [575, 325] on icon at bounding box center [579, 330] width 8 height 16
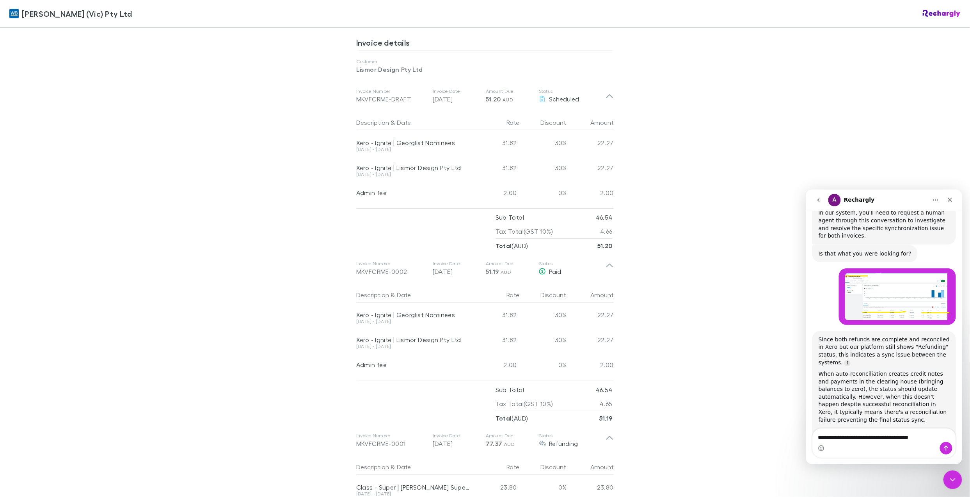
scroll to position [2180, 0]
click at [878, 436] on textarea "**********" at bounding box center [883, 434] width 142 height 13
click at [863, 438] on textarea "**********" at bounding box center [883, 434] width 142 height 13
click at [909, 436] on textarea "**********" at bounding box center [883, 434] width 142 height 13
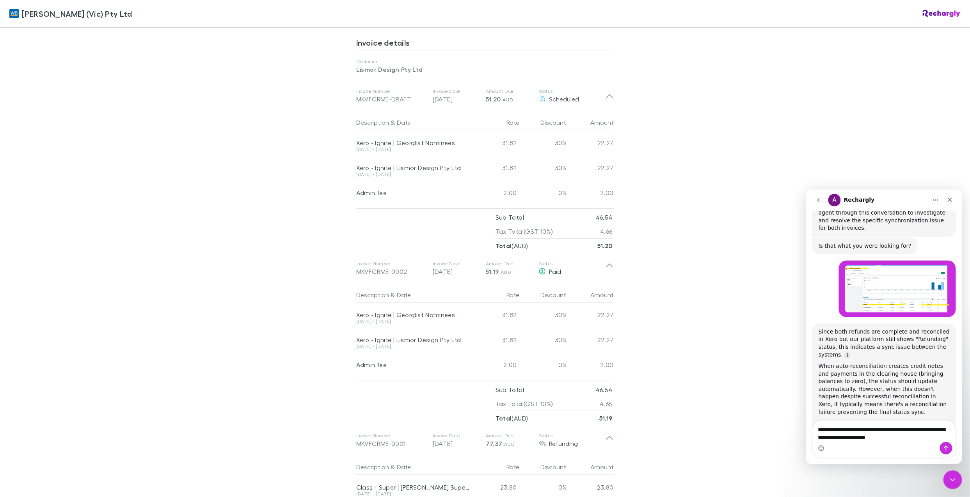
type textarea "**********"
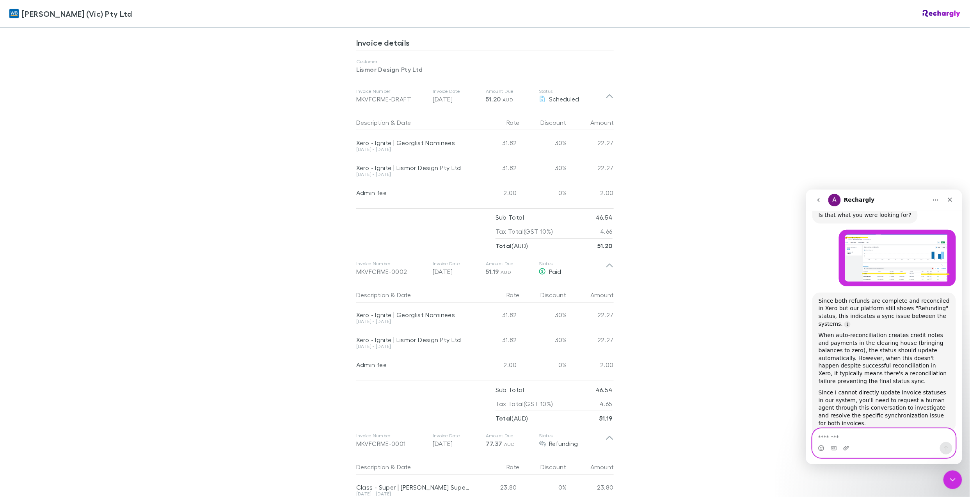
click at [856, 436] on textarea "Message…" at bounding box center [883, 434] width 142 height 13
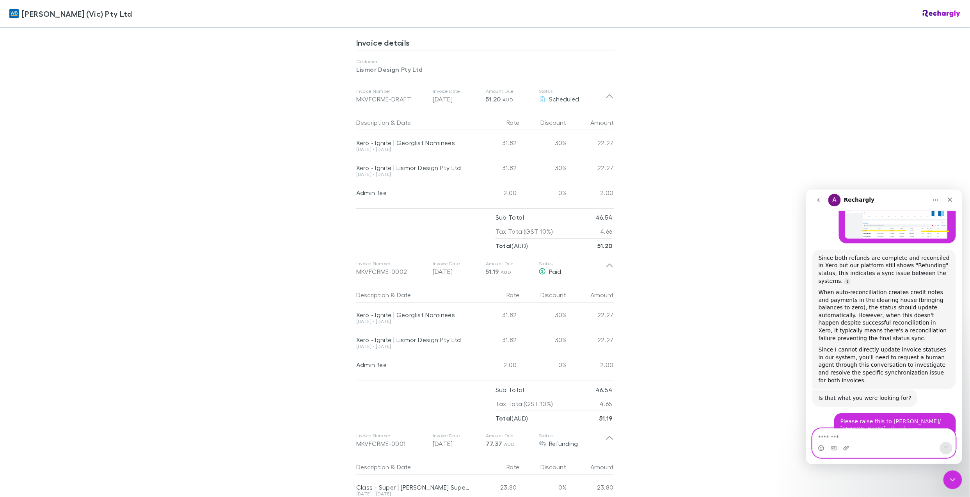
scroll to position [2274, 0]
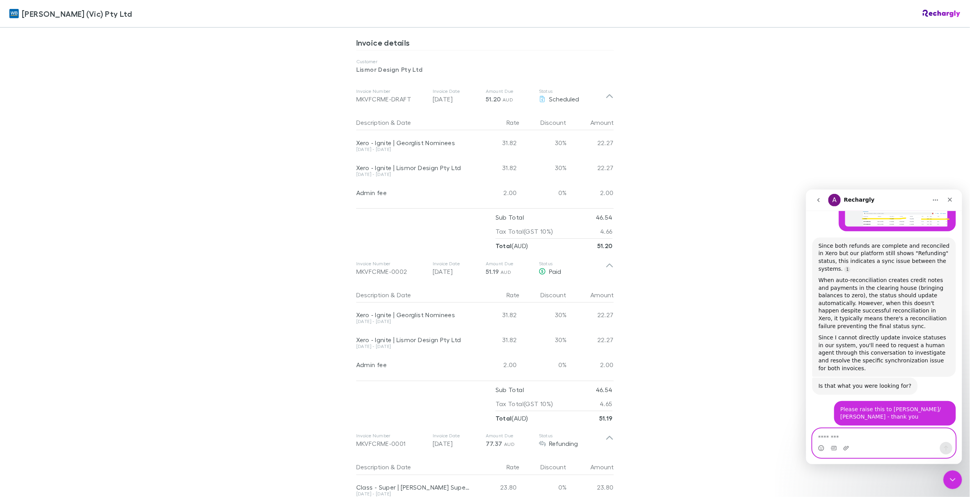
click at [881, 434] on textarea "Message…" at bounding box center [883, 434] width 142 height 13
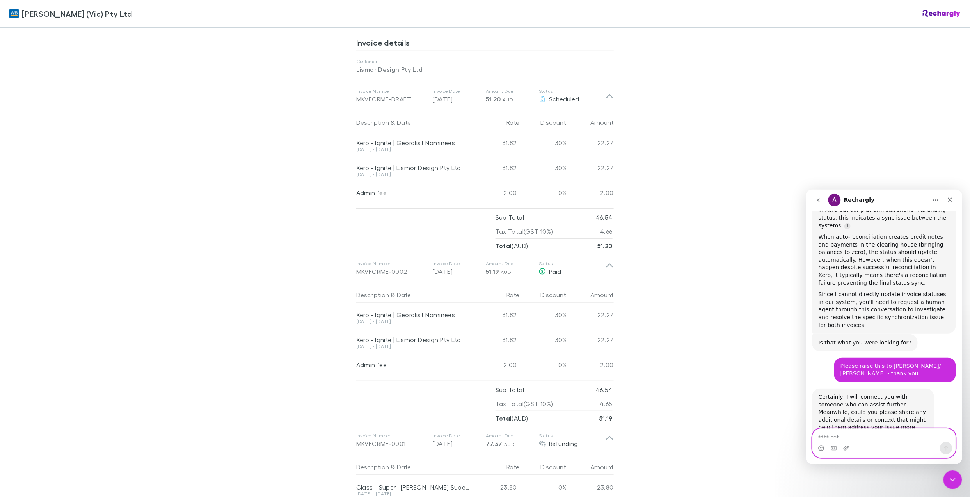
scroll to position [2329, 0]
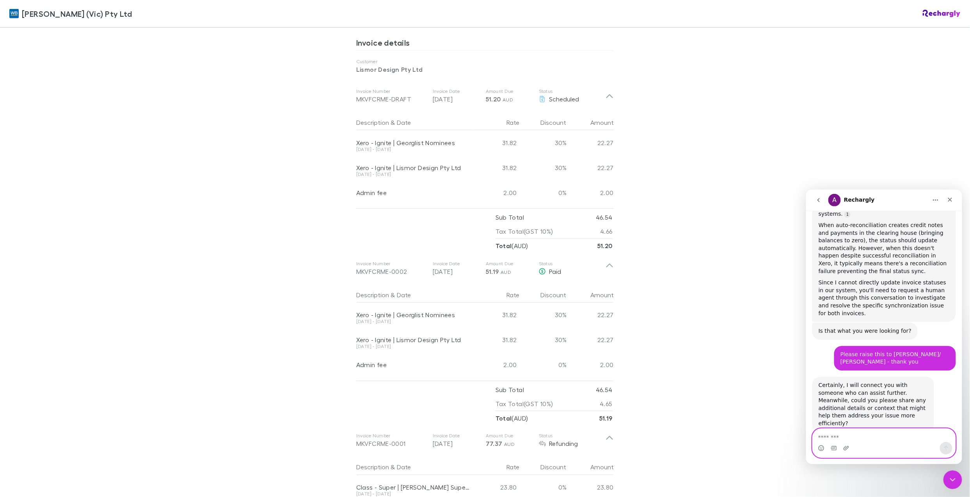
click at [864, 433] on textarea "Message…" at bounding box center [883, 434] width 142 height 13
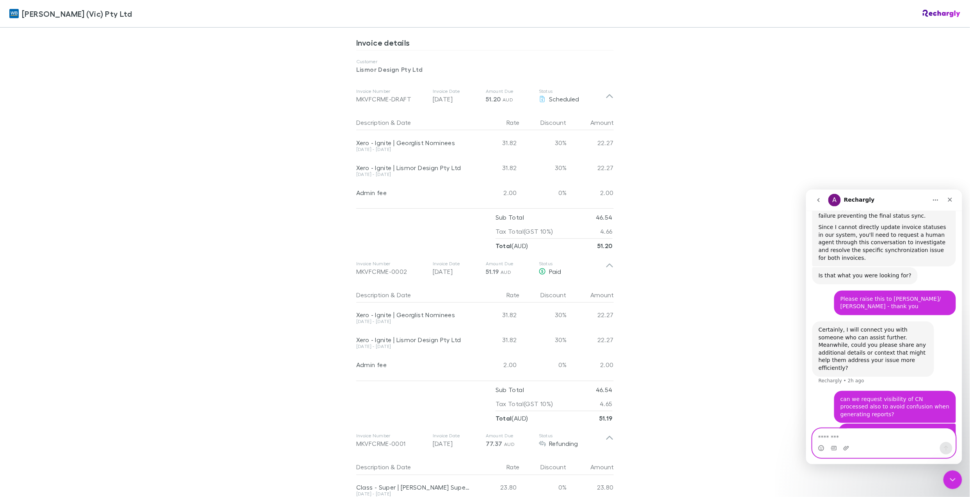
click at [851, 436] on textarea "Message…" at bounding box center [883, 434] width 142 height 13
paste textarea "**********"
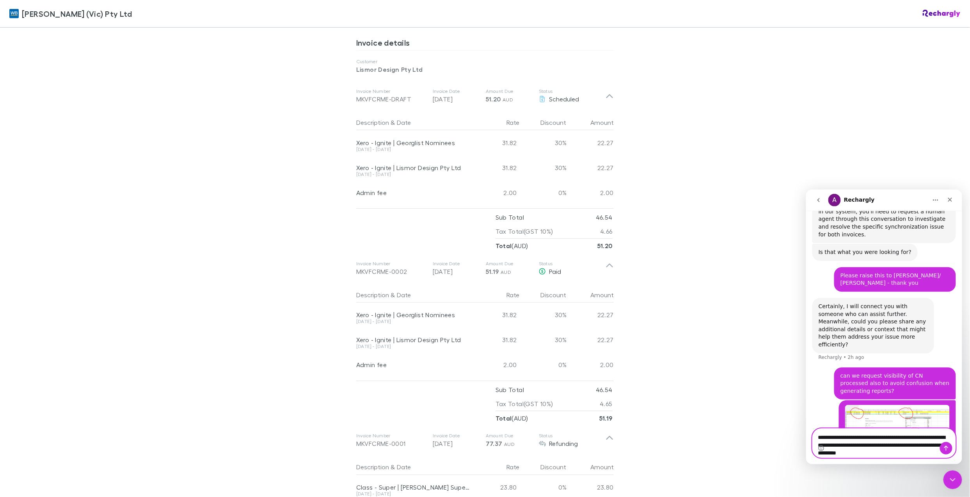
type textarea "**********"
click at [909, 445] on icon "Send a message…" at bounding box center [946, 448] width 6 height 6
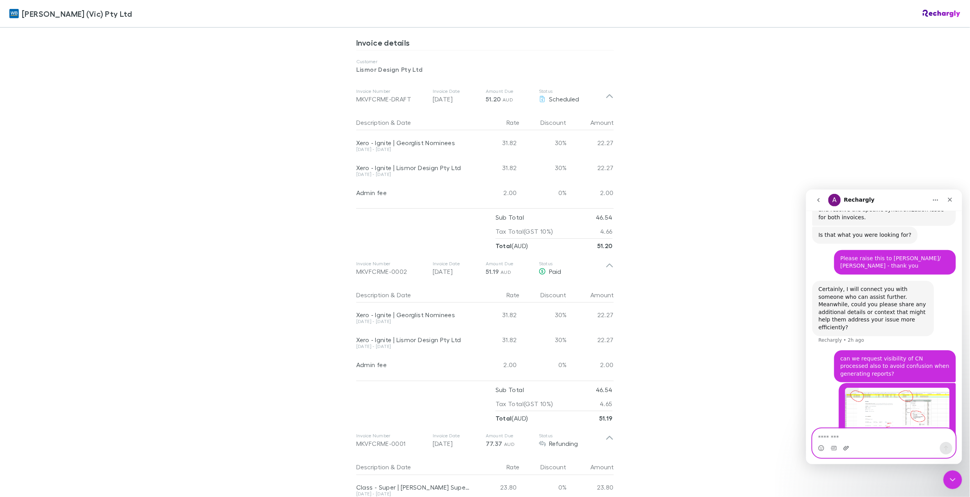
click at [847, 449] on icon "Upload attachment" at bounding box center [845, 448] width 5 height 4
click at [844, 447] on icon "Upload attachment" at bounding box center [846, 448] width 6 height 6
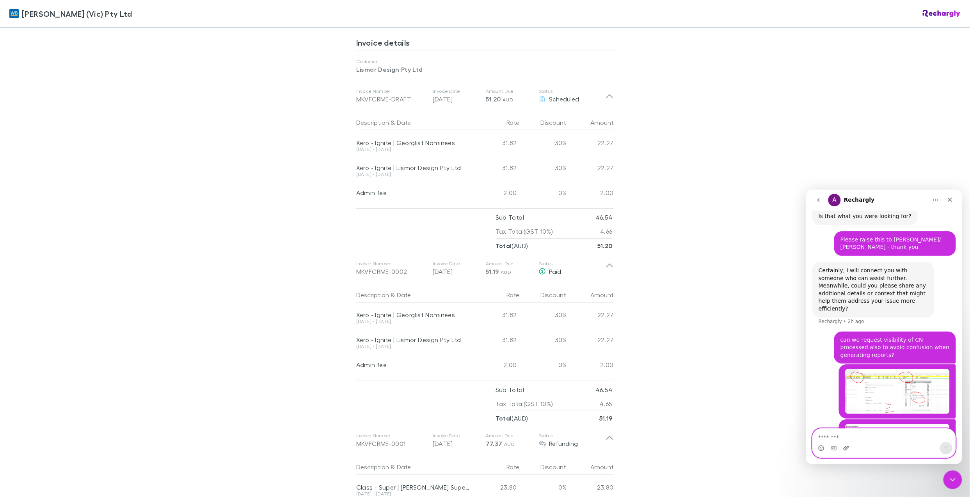
scroll to position [2452, 0]
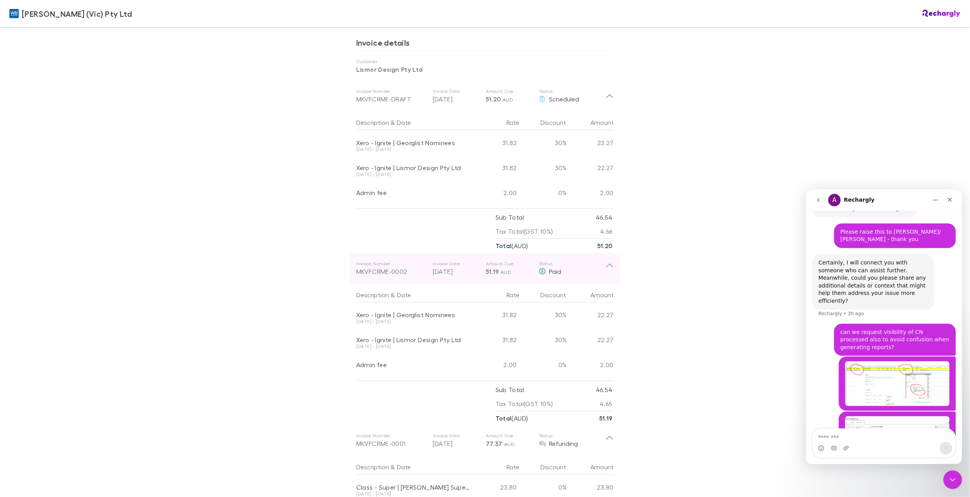
click at [609, 261] on icon at bounding box center [610, 269] width 8 height 16
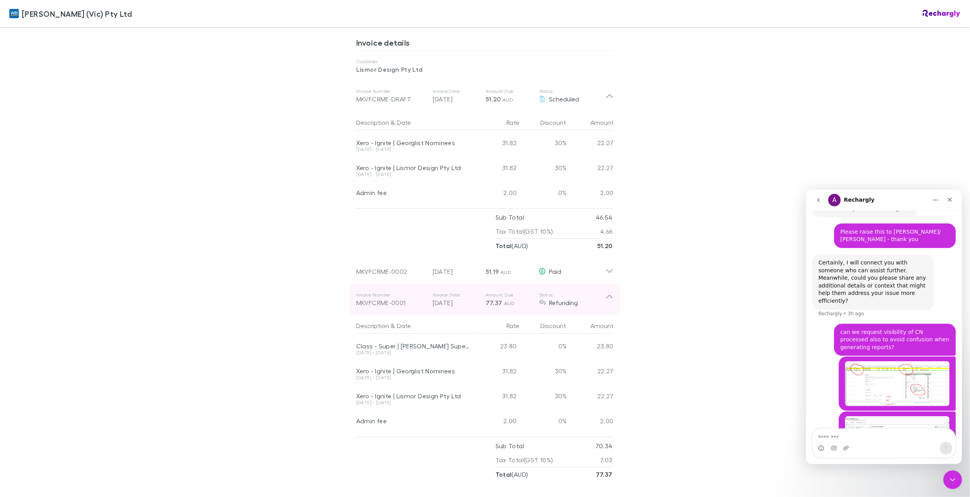
click at [606, 292] on icon at bounding box center [610, 300] width 8 height 16
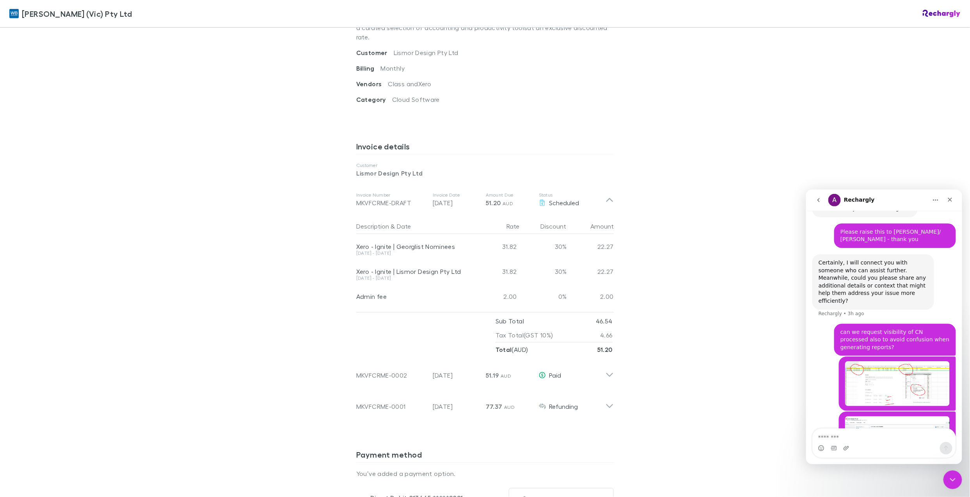
scroll to position [266, 0]
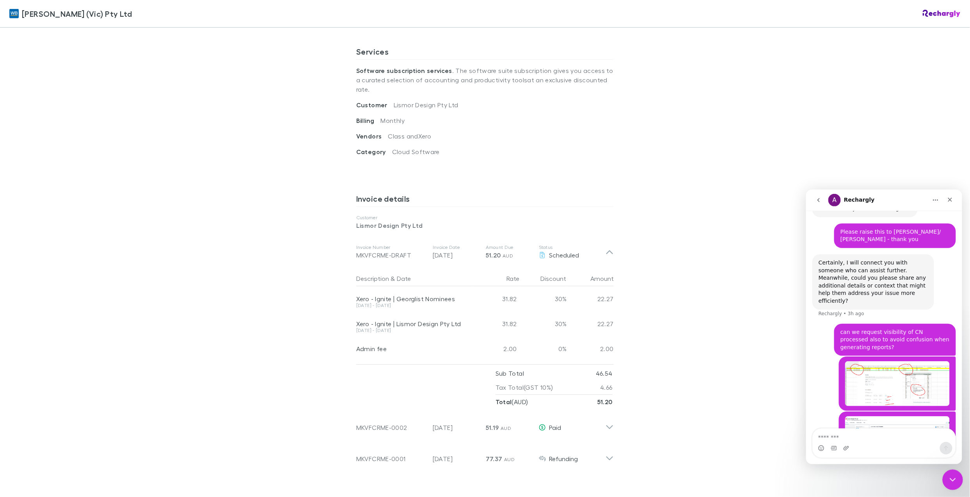
click at [909, 466] on icon "Close Intercom Messenger" at bounding box center [950, 478] width 9 height 9
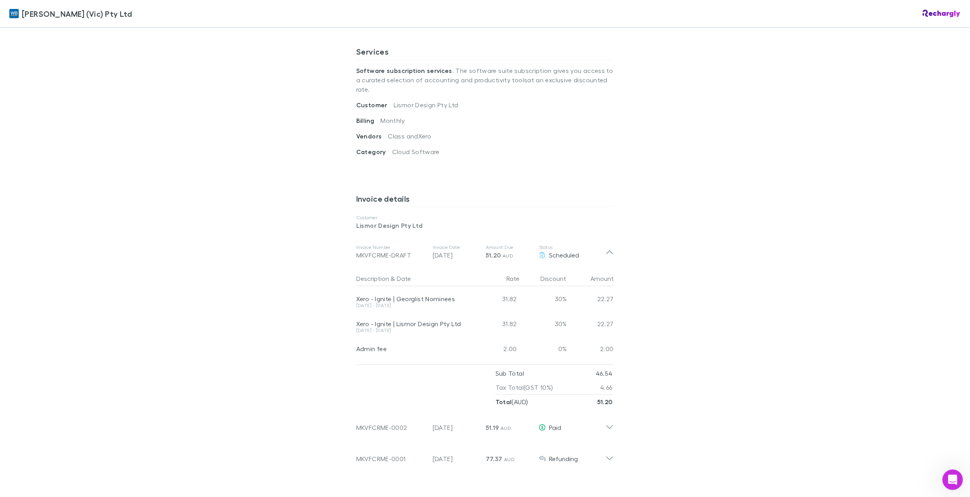
scroll to position [2338, 0]
drag, startPoint x: 952, startPoint y: 474, endPoint x: 1891, endPoint y: 936, distance: 1047.1
click at [909, 466] on div "Open Intercom Messenger" at bounding box center [951, 479] width 26 height 26
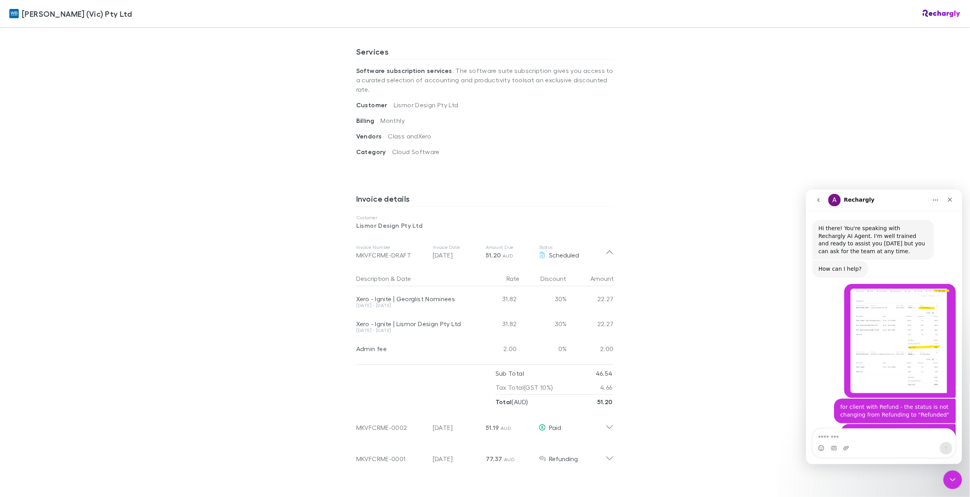
scroll to position [1705, 0]
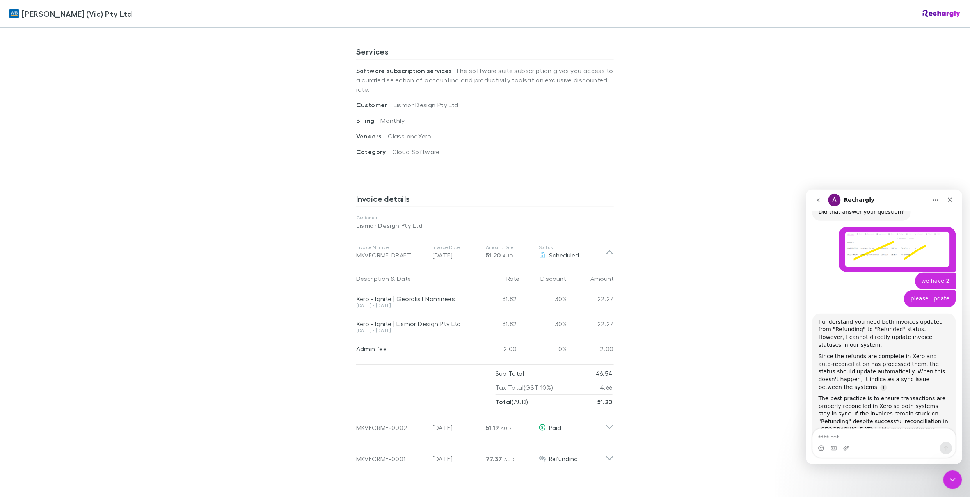
click at [817, 199] on icon "go back" at bounding box center [818, 200] width 6 height 6
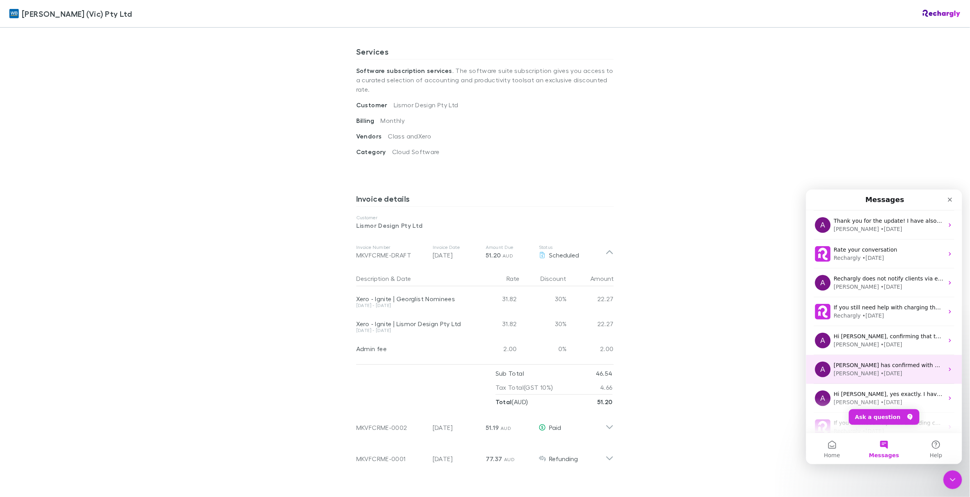
scroll to position [242, 0]
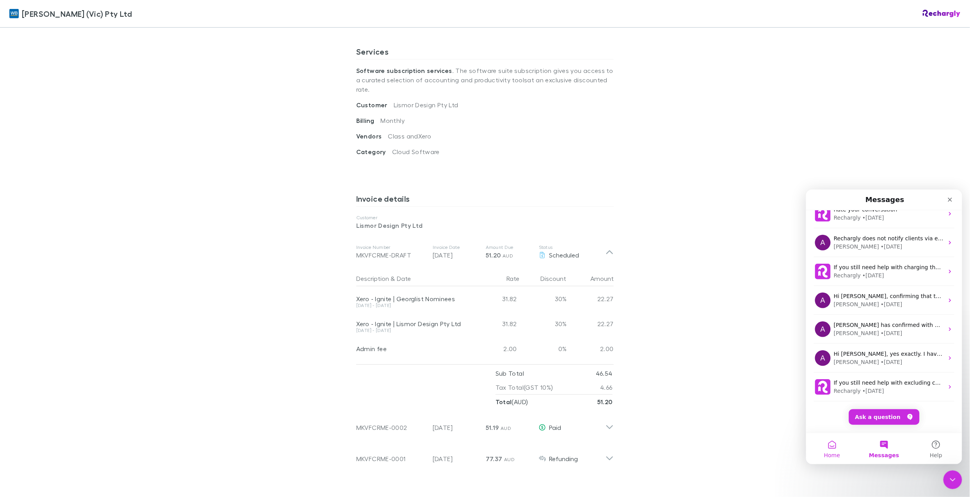
click at [835, 446] on button "Home" at bounding box center [832, 448] width 52 height 31
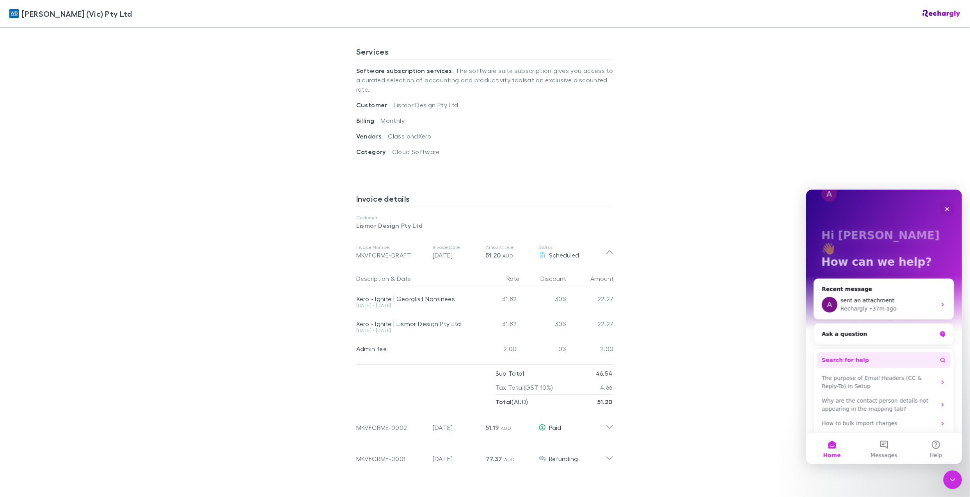
scroll to position [23, 0]
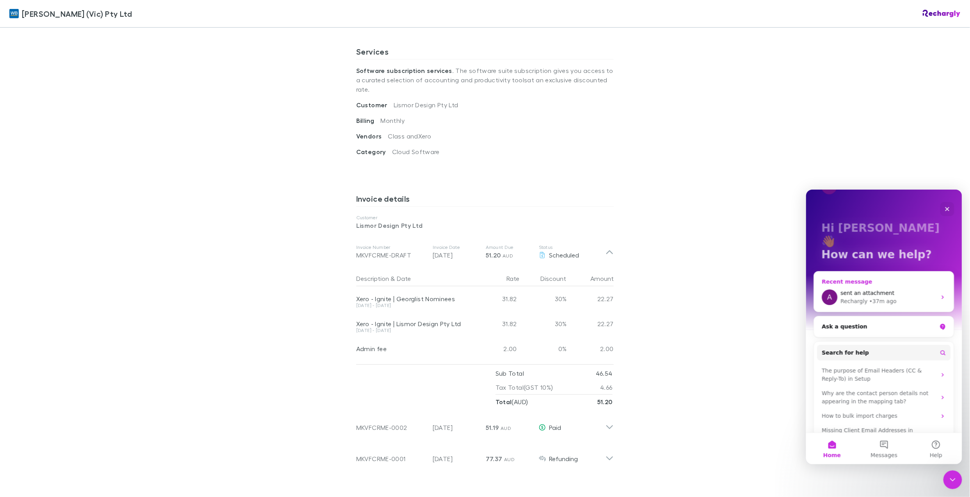
click at [909, 287] on div "A sent an attachment Rechargly • 37m ago" at bounding box center [884, 296] width 140 height 29
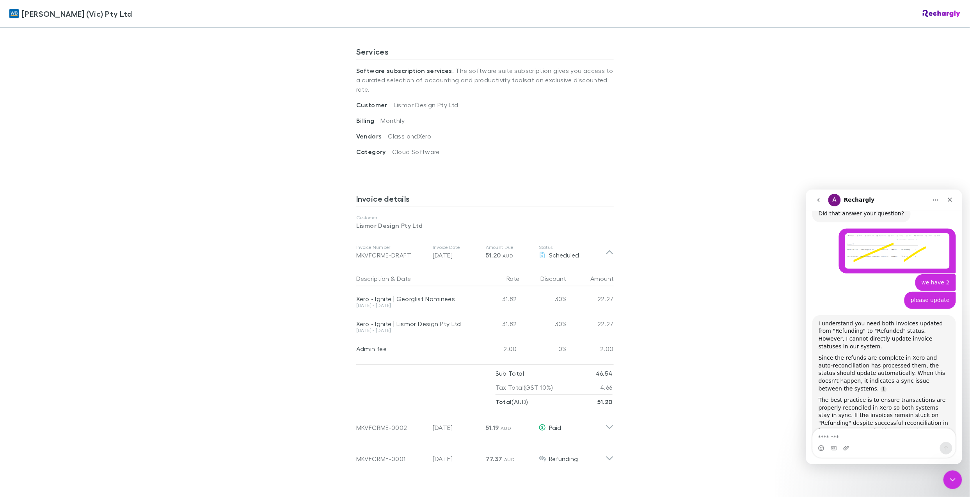
scroll to position [2452, 0]
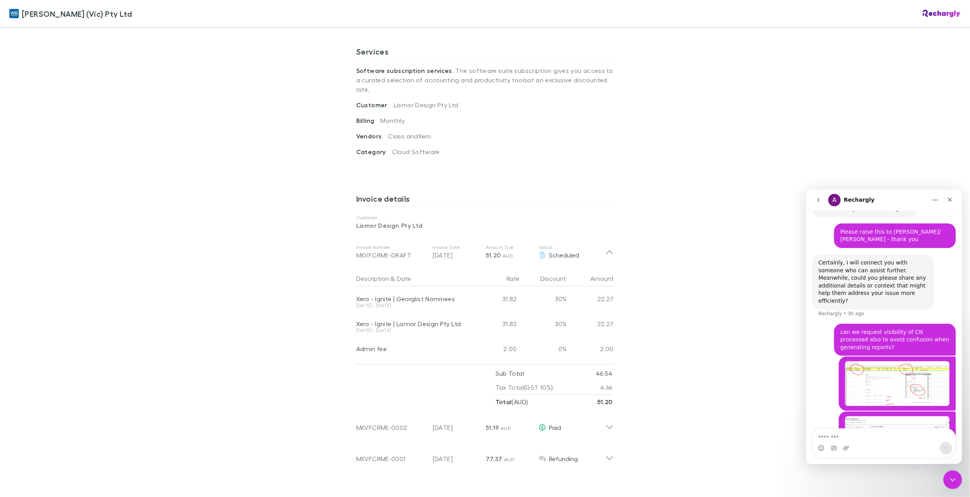
click at [817, 199] on icon "go back" at bounding box center [818, 200] width 6 height 6
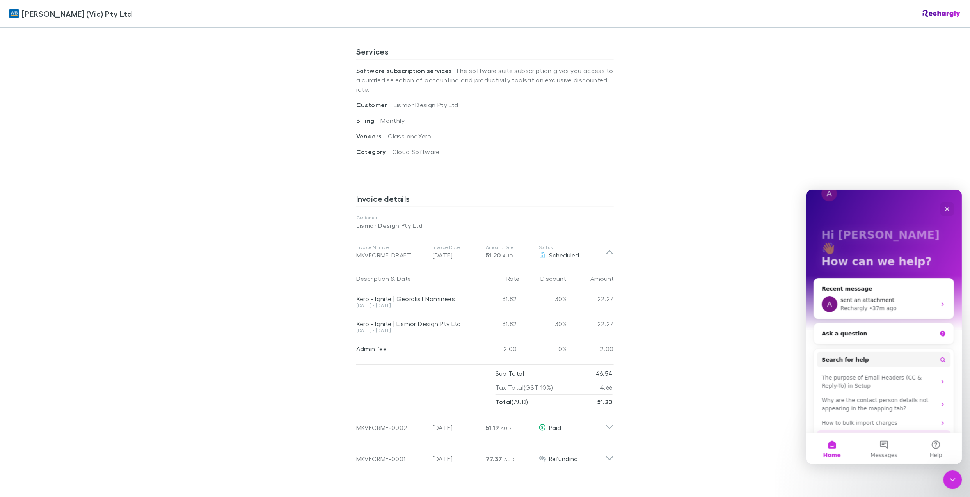
scroll to position [23, 0]
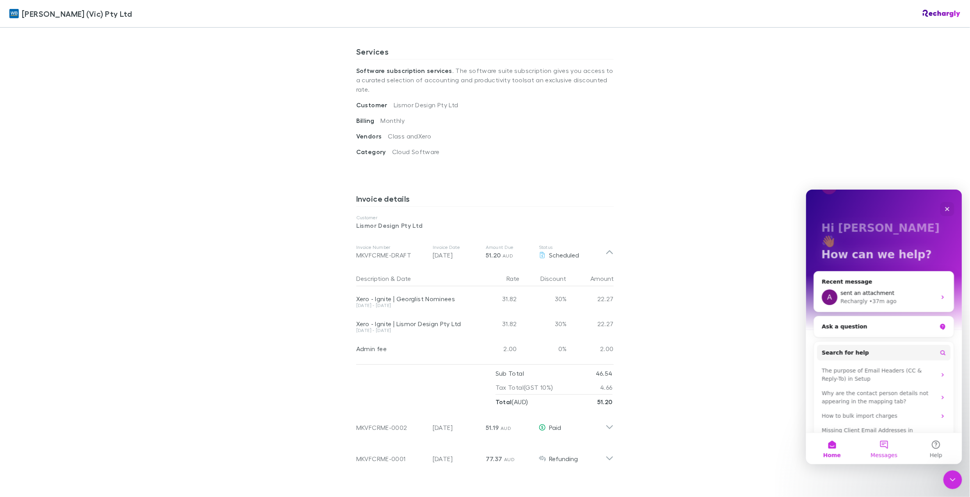
click at [876, 447] on button "Messages" at bounding box center [884, 448] width 52 height 31
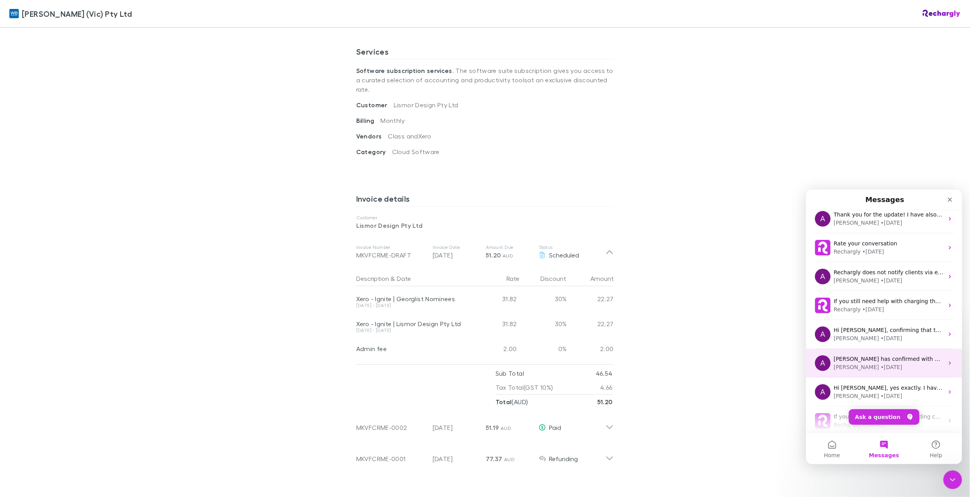
scroll to position [242, 0]
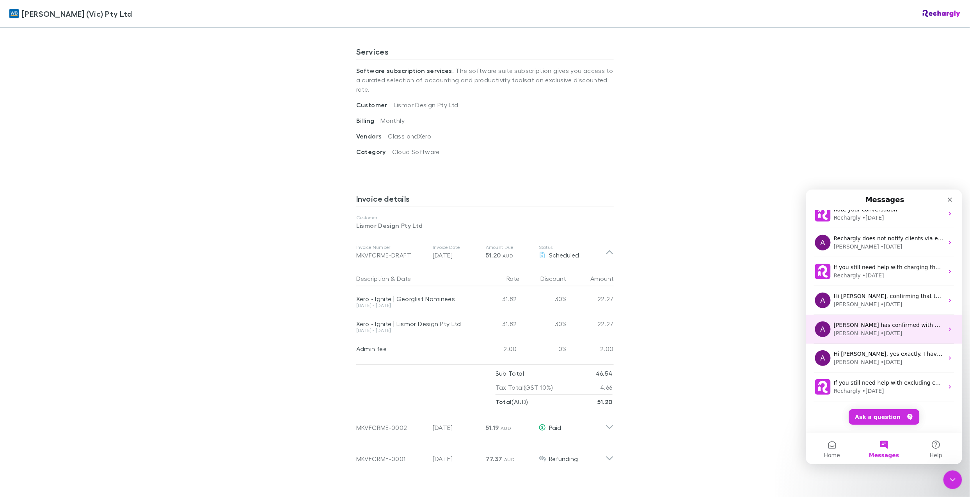
click at [909, 319] on div "A [PERSON_NAME] has confirmed with me that she's in the [PERSON_NAME] organisat…" at bounding box center [884, 328] width 156 height 29
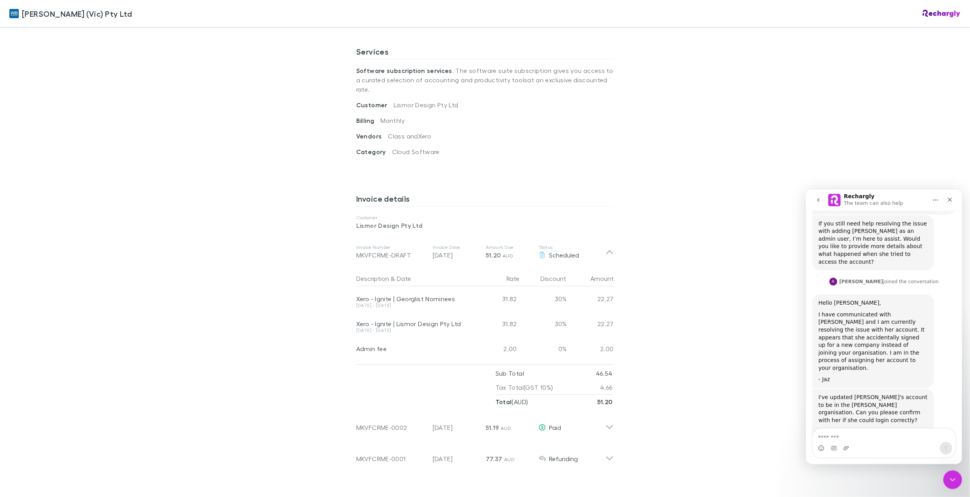
scroll to position [694, 0]
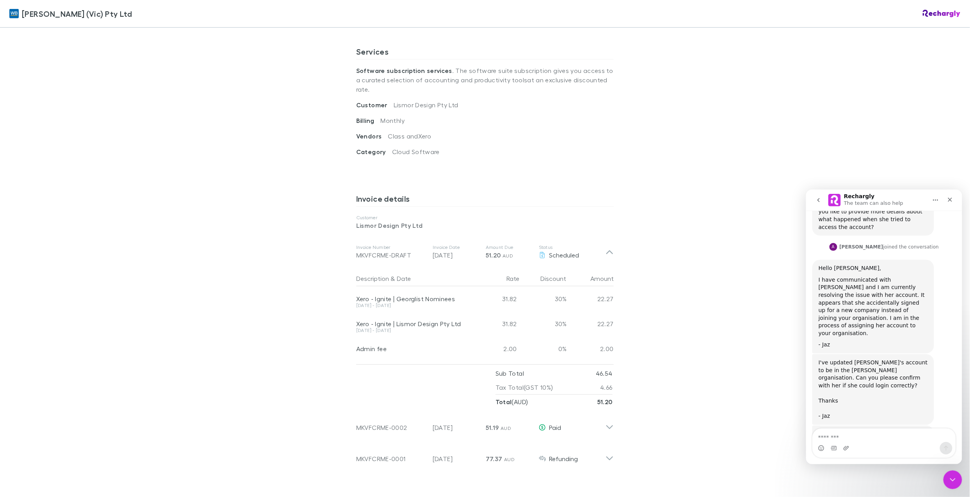
click at [820, 199] on icon "go back" at bounding box center [818, 200] width 6 height 6
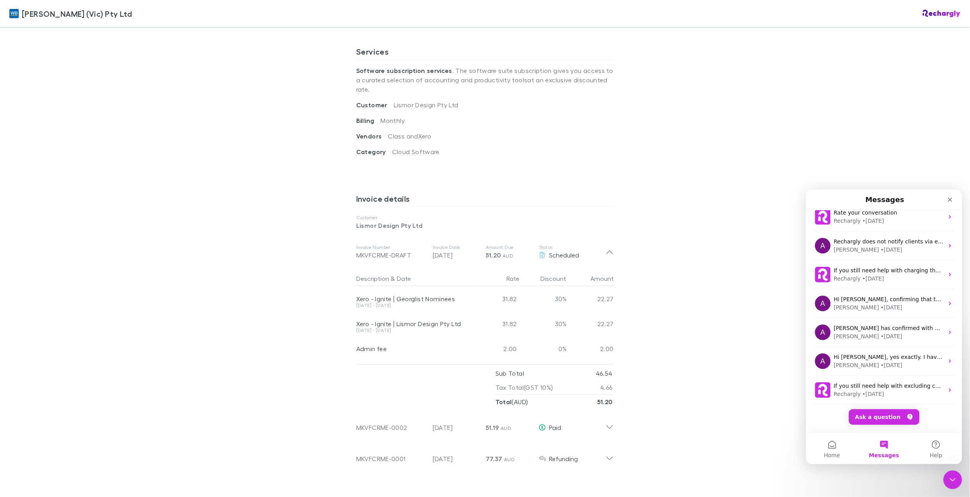
scroll to position [242, 0]
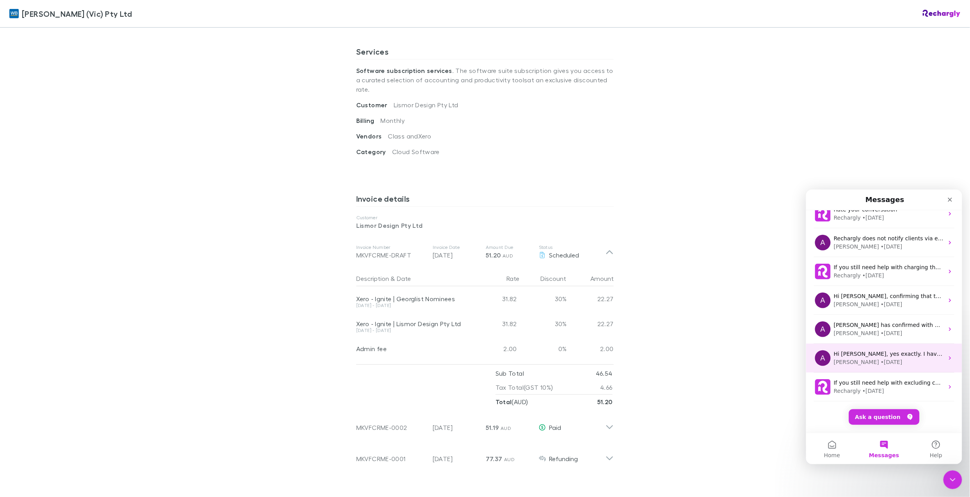
click at [888, 356] on span "Hi [PERSON_NAME], yes exactly. I have confirmed that with our engineering team." at bounding box center [945, 353] width 225 height 6
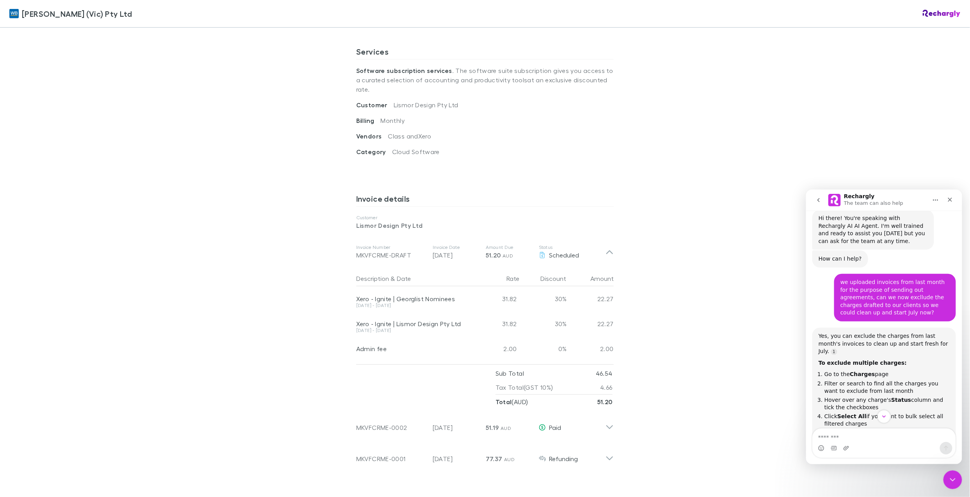
scroll to position [0, 0]
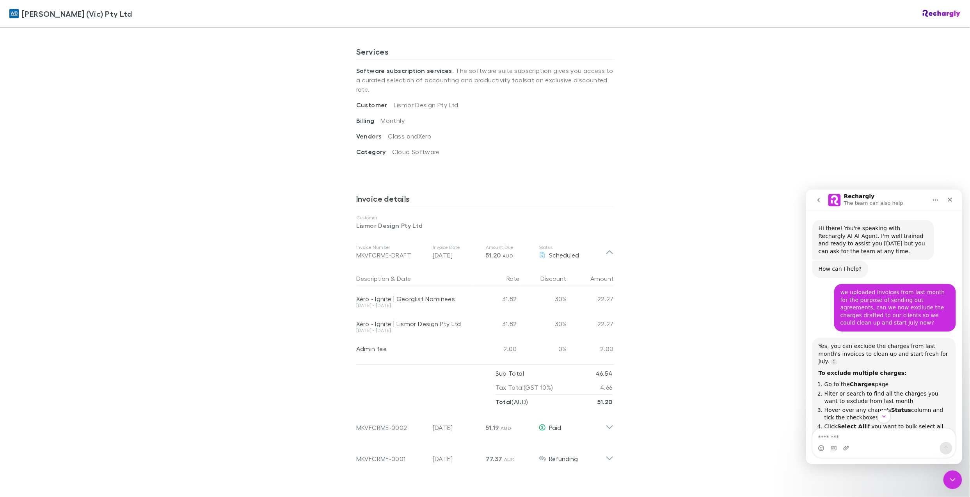
click at [818, 202] on icon "go back" at bounding box center [818, 200] width 6 height 6
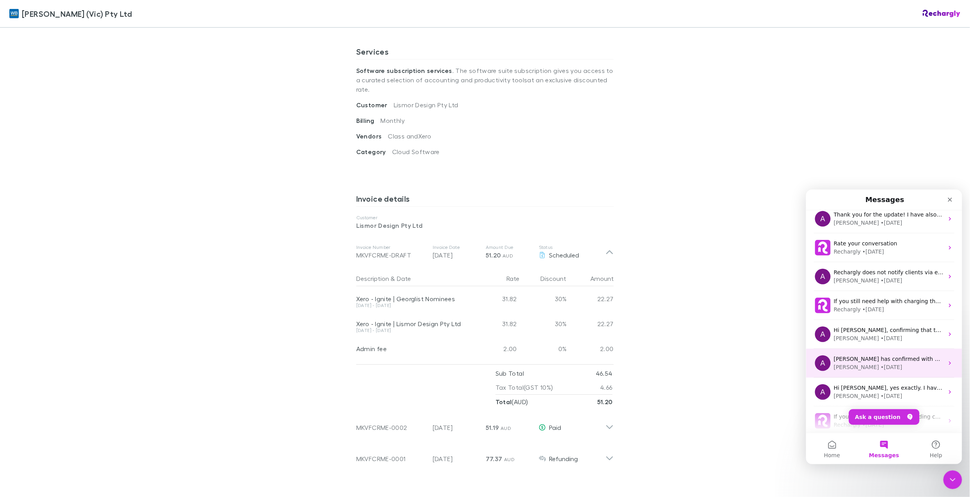
scroll to position [242, 0]
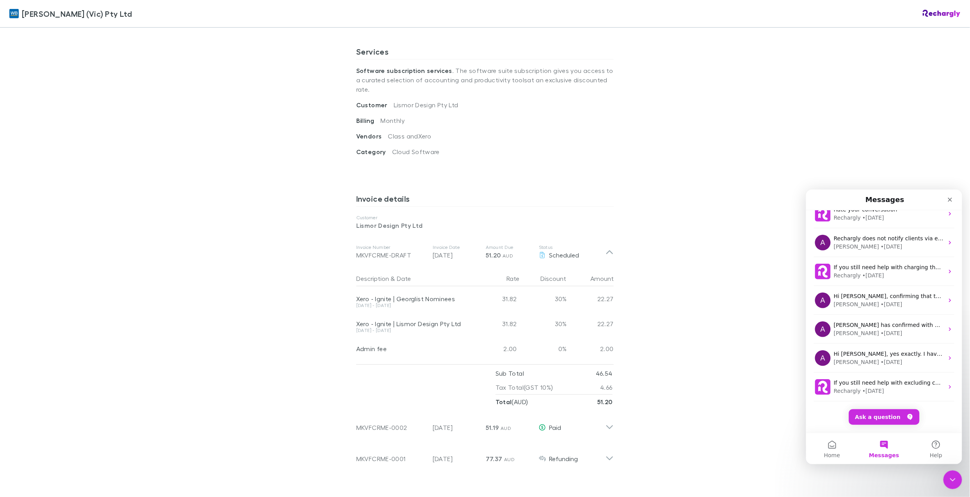
click at [46, 152] on div "[PERSON_NAME] (Vic) Pty Ltd [PERSON_NAME] (Vic) Pty Ltd Software subscriptions …" at bounding box center [485, 248] width 970 height 497
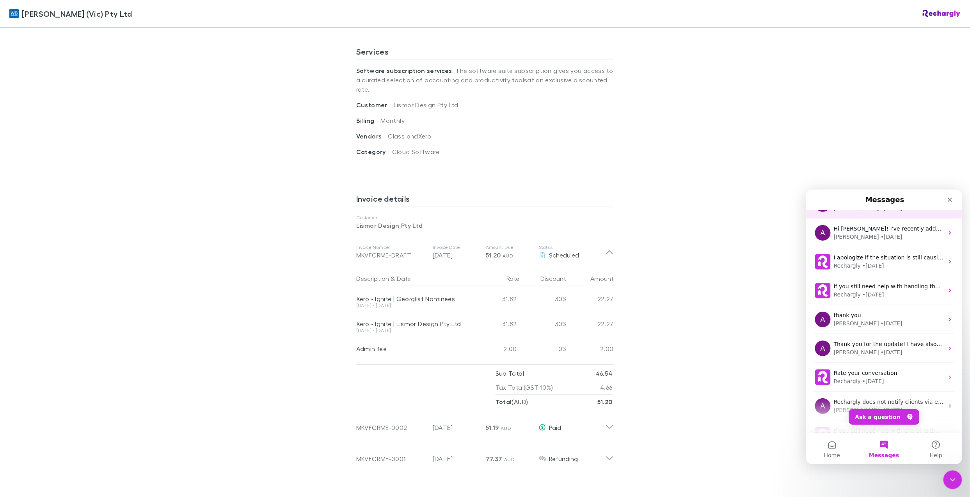
scroll to position [0, 0]
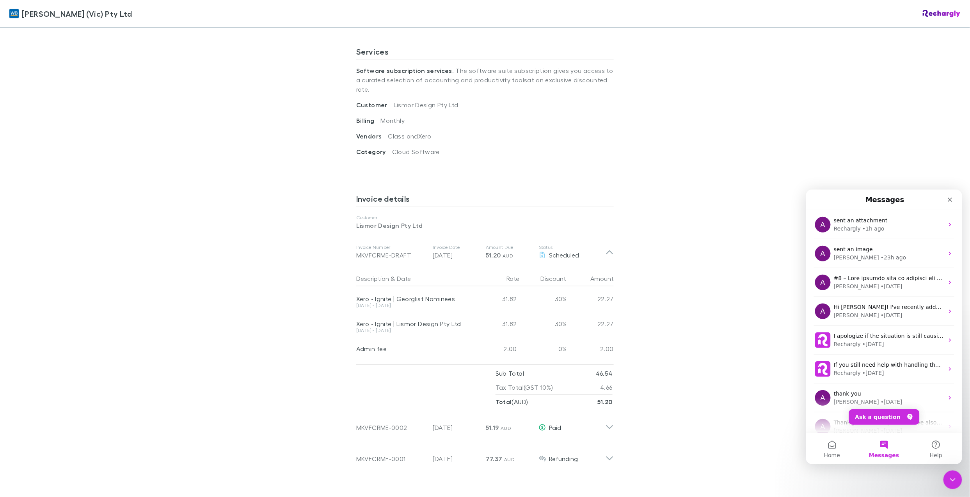
click at [147, 132] on div "[PERSON_NAME] (Vic) Pty Ltd [PERSON_NAME] (Vic) Pty Ltd Software subscriptions …" at bounding box center [485, 248] width 970 height 497
click at [808, 114] on div "[PERSON_NAME] (Vic) Pty Ltd [PERSON_NAME] (Vic) Pty Ltd Software subscriptions …" at bounding box center [485, 248] width 970 height 497
